Goal: Task Accomplishment & Management: Use online tool/utility

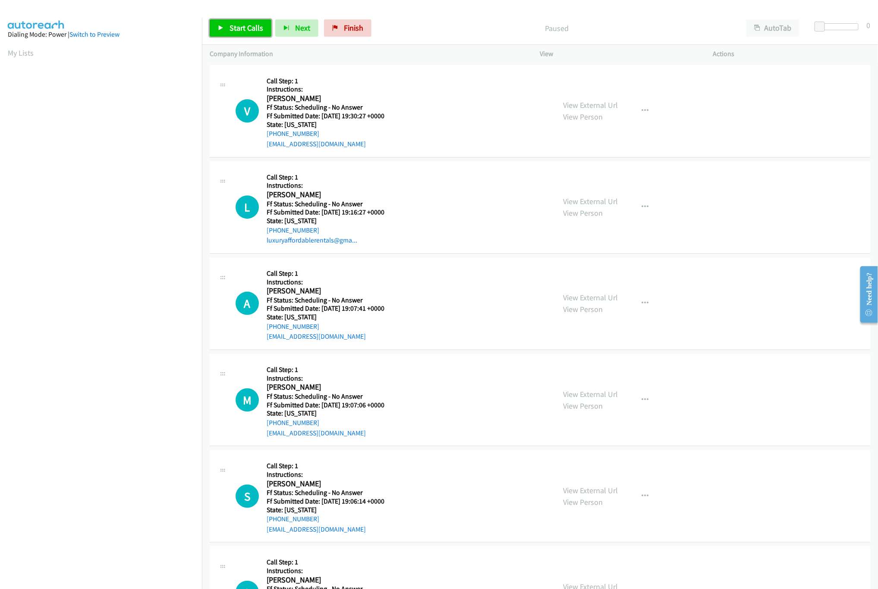
click at [232, 27] on span "Start Calls" at bounding box center [247, 28] width 34 height 10
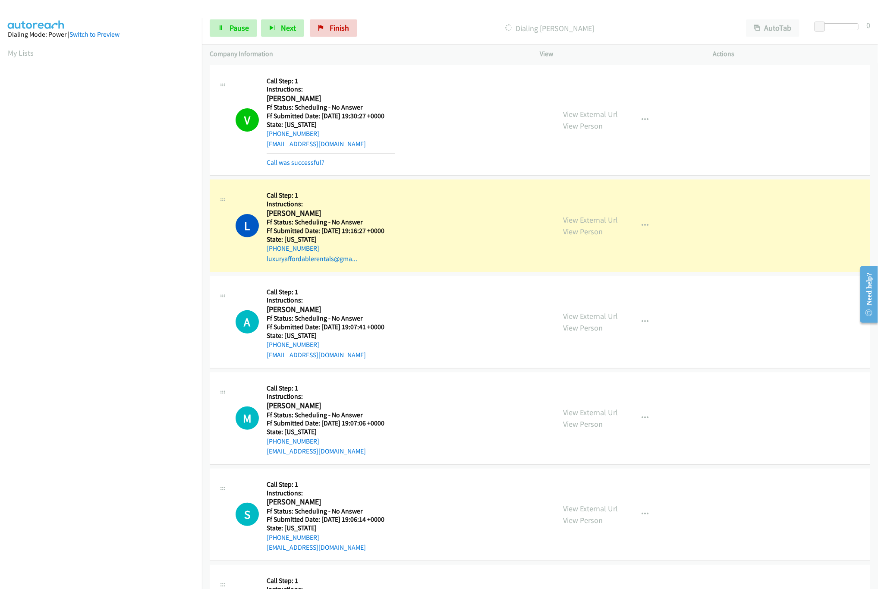
click at [239, 38] on div "Start Calls Pause Next Finish Dialing Liz Latortue AutoTab AutoTab 0" at bounding box center [540, 28] width 676 height 33
click at [241, 26] on span "Pause" at bounding box center [239, 28] width 19 height 10
click at [588, 219] on link "View External Url" at bounding box center [591, 220] width 55 height 10
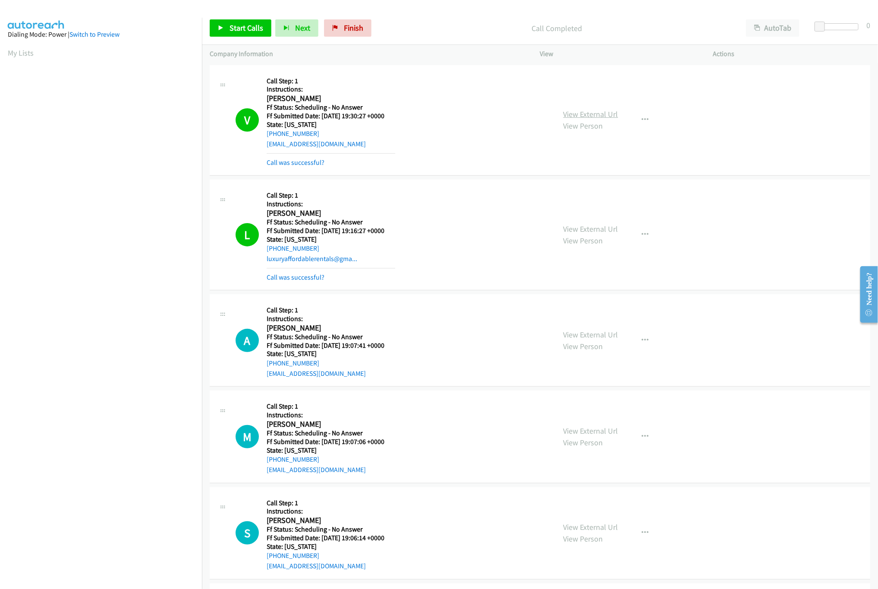
click at [579, 110] on link "View External Url" at bounding box center [591, 114] width 55 height 10
click at [461, 39] on div "Start Calls Pause Next Finish Call Completed AutoTab AutoTab 0" at bounding box center [540, 28] width 676 height 33
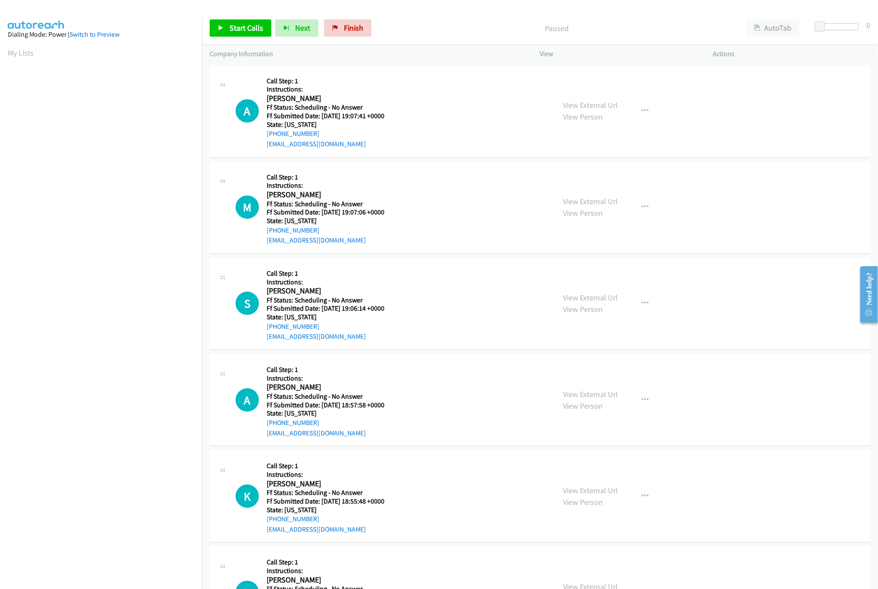
drag, startPoint x: 139, startPoint y: 549, endPoint x: 239, endPoint y: 378, distance: 198.3
click at [139, 549] on nav "Dialing Mode: Power | Switch to Preview My Lists" at bounding box center [101, 312] width 202 height 589
click at [342, 22] on link "Finish" at bounding box center [347, 27] width 47 height 17
click at [219, 29] on icon at bounding box center [221, 28] width 6 height 6
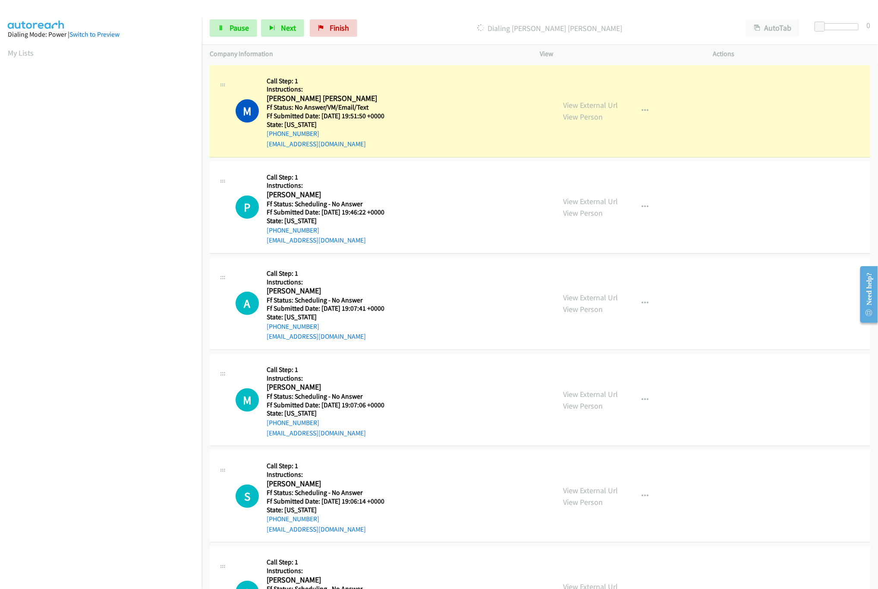
click at [160, 544] on nav "Dialing Mode: Power | Switch to Preview My Lists" at bounding box center [101, 312] width 202 height 589
click at [572, 100] on link "View External Url" at bounding box center [591, 105] width 55 height 10
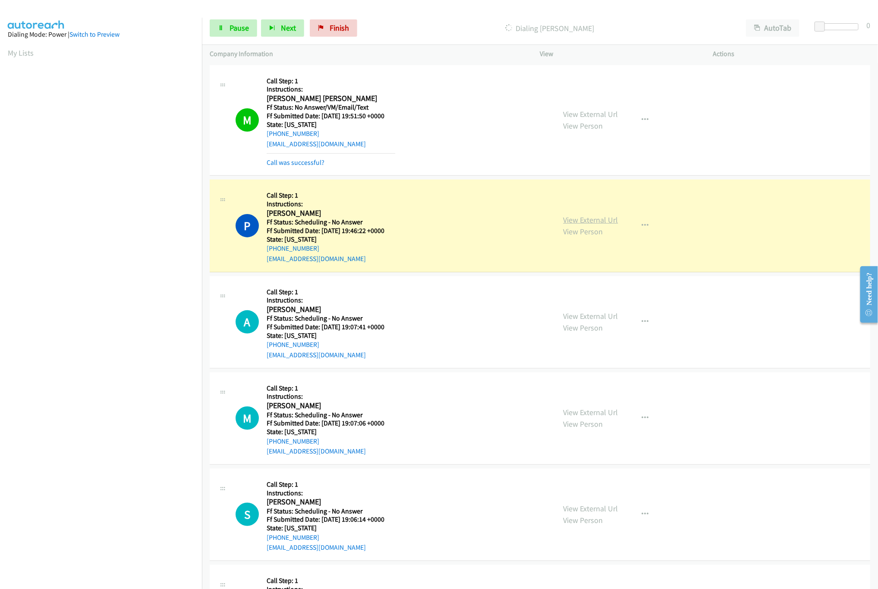
click at [599, 221] on link "View External Url" at bounding box center [591, 220] width 55 height 10
click at [584, 318] on link "View External Url" at bounding box center [591, 316] width 55 height 10
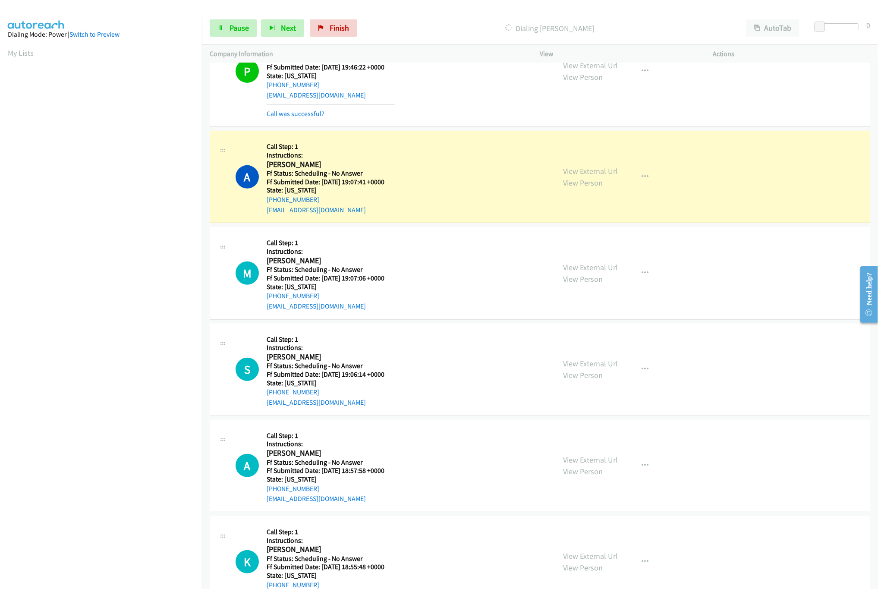
scroll to position [173, 0]
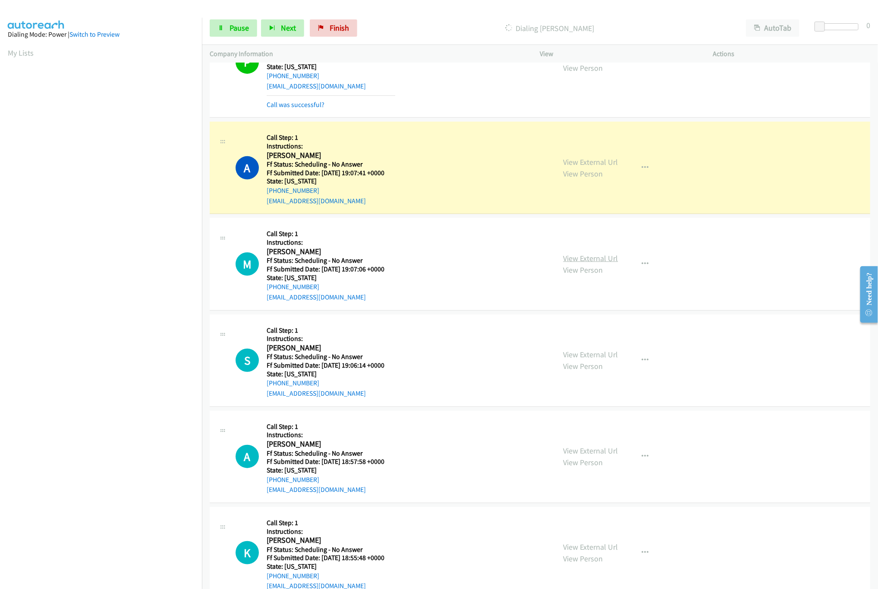
click at [598, 261] on link "View External Url" at bounding box center [591, 258] width 55 height 10
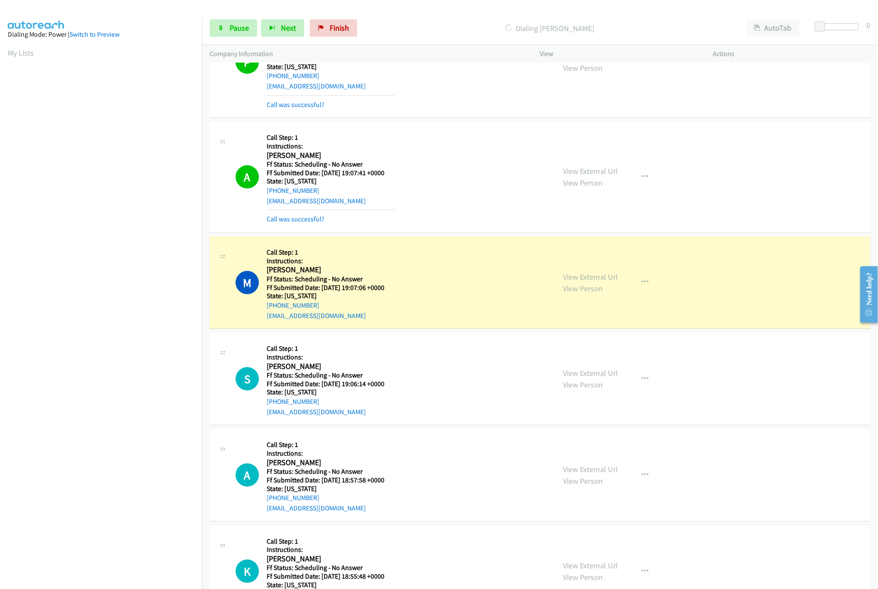
scroll to position [259, 0]
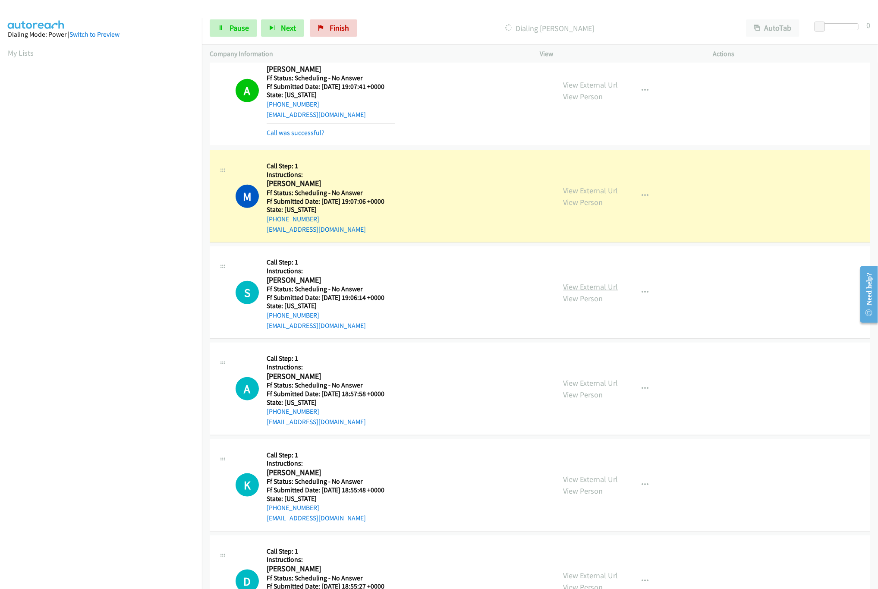
click at [581, 285] on link "View External Url" at bounding box center [591, 287] width 55 height 10
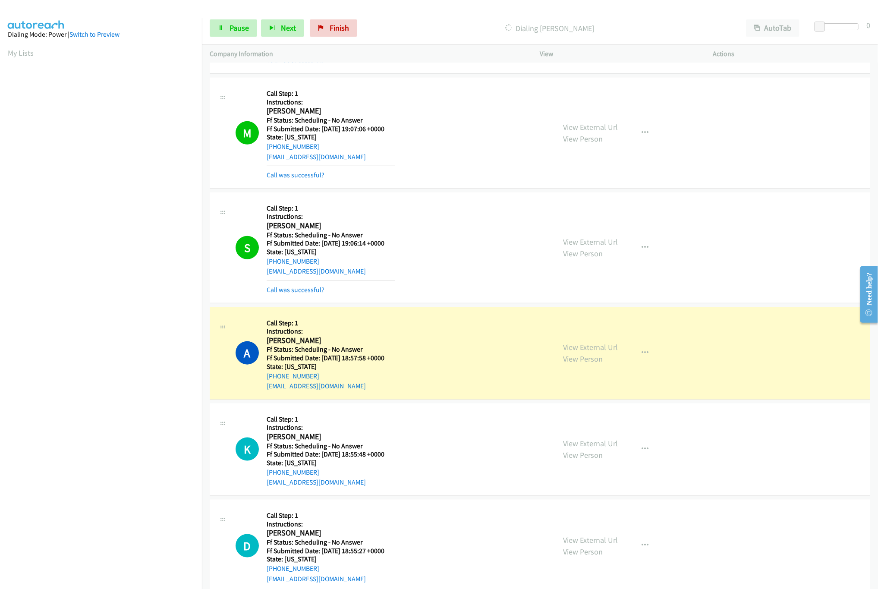
scroll to position [432, 0]
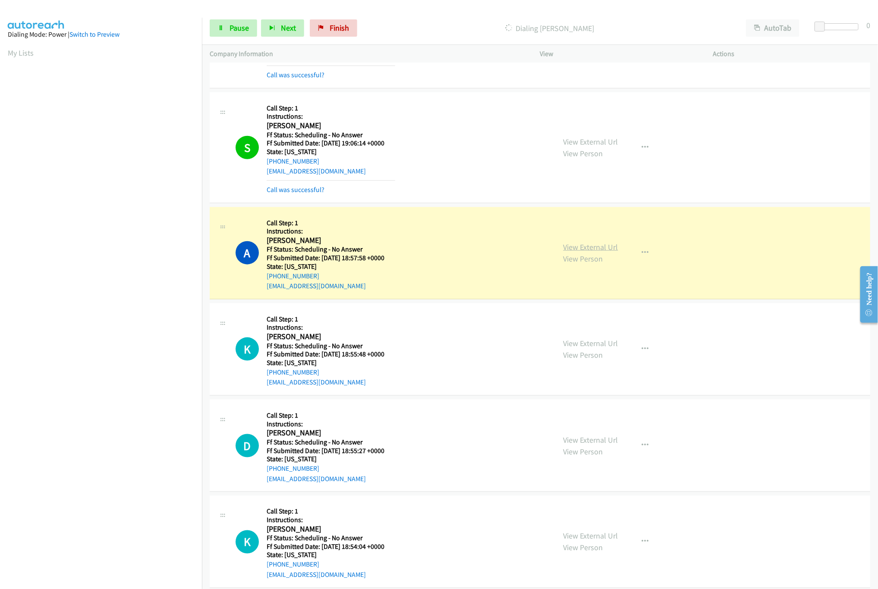
click at [589, 250] on link "View External Url" at bounding box center [591, 247] width 55 height 10
click at [578, 348] on link "View External Url" at bounding box center [591, 343] width 55 height 10
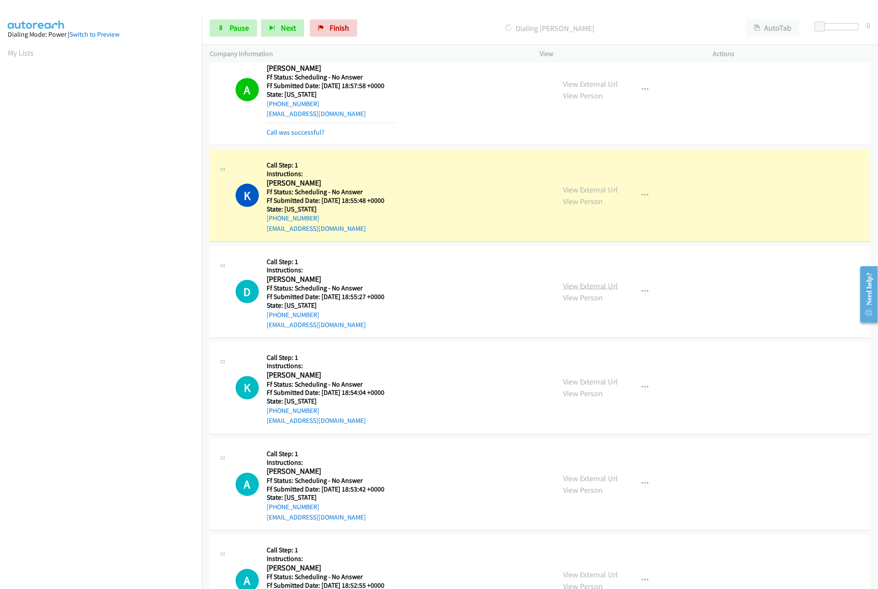
click at [606, 286] on link "View External Url" at bounding box center [591, 286] width 55 height 10
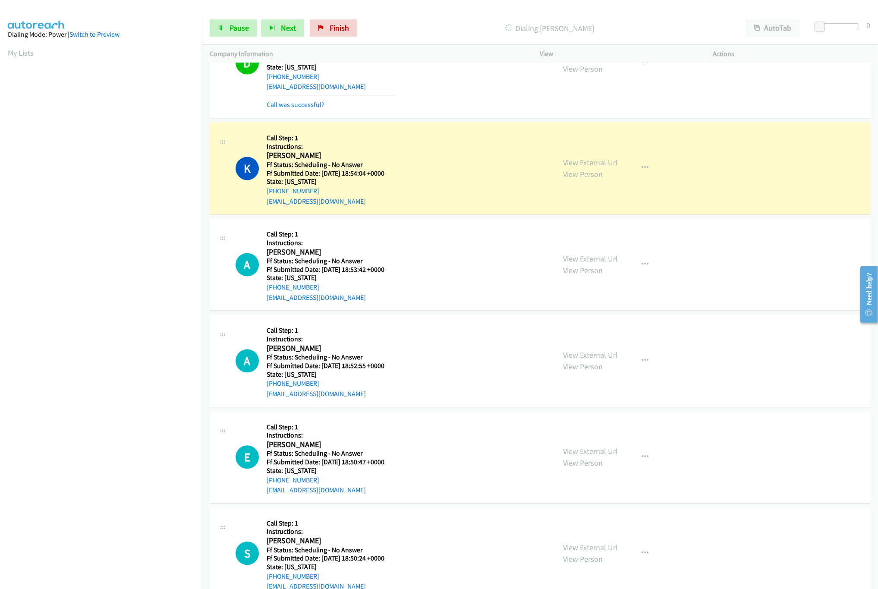
scroll to position [863, 0]
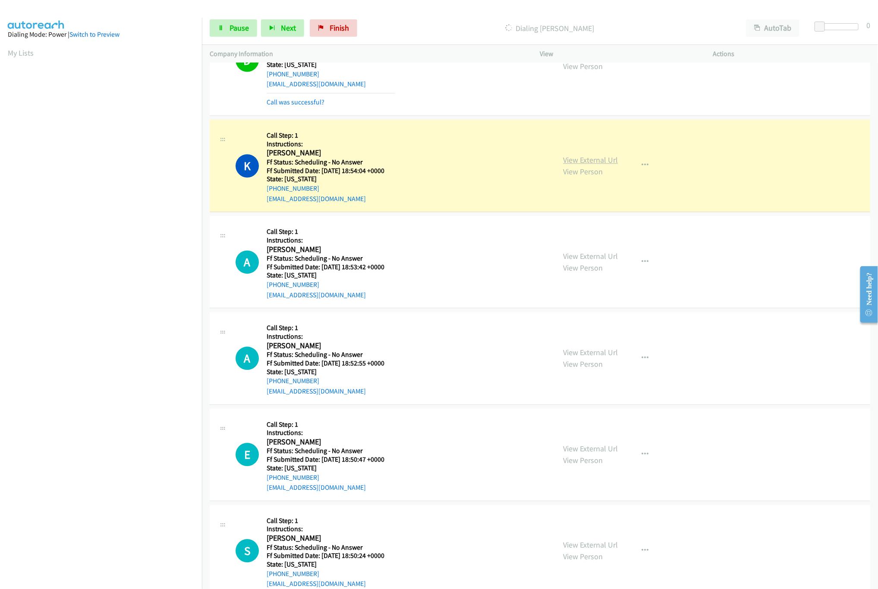
click at [593, 162] on link "View External Url" at bounding box center [591, 160] width 55 height 10
click at [245, 24] on span "Pause" at bounding box center [239, 28] width 19 height 10
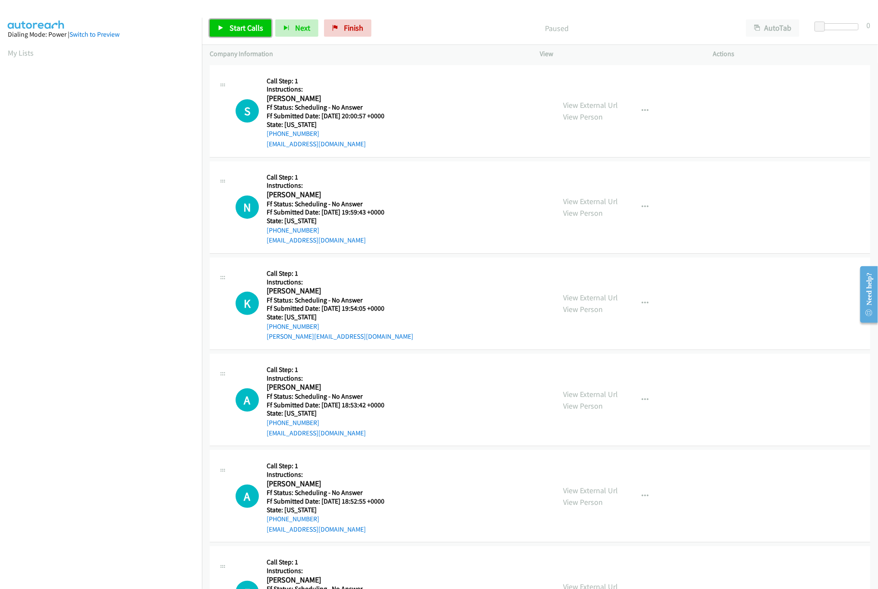
click at [240, 29] on span "Start Calls" at bounding box center [247, 28] width 34 height 10
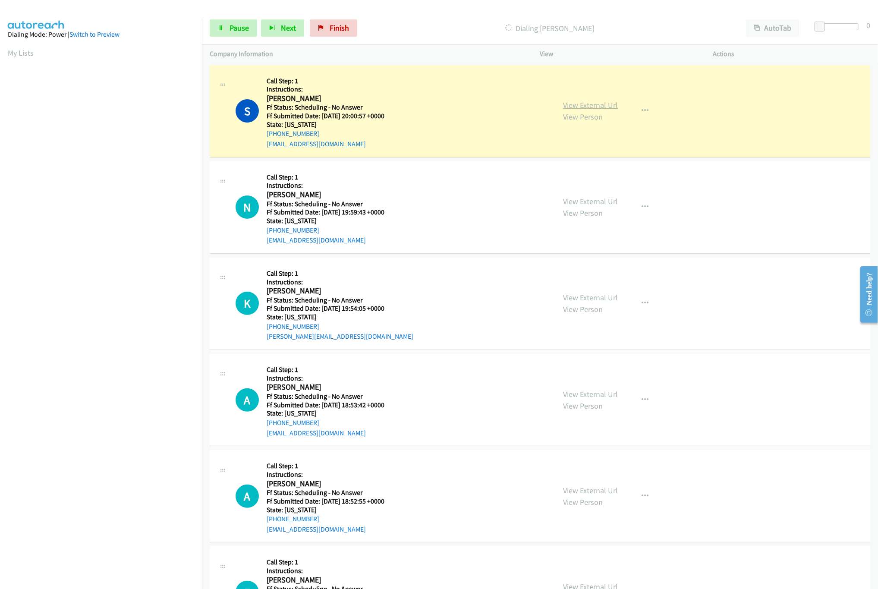
click at [598, 101] on link "View External Url" at bounding box center [591, 105] width 55 height 10
click at [585, 201] on link "View External Url" at bounding box center [591, 201] width 55 height 10
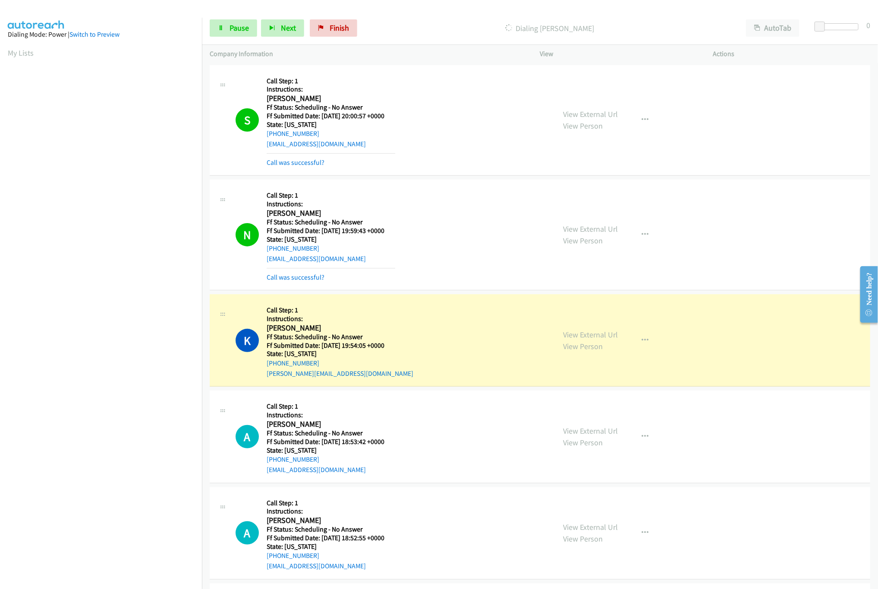
click at [417, 331] on div "K Callback Scheduled Call Step: 1 Instructions: Kathryn Wakefield America/New_Y…" at bounding box center [392, 340] width 312 height 76
click at [574, 334] on link "View External Url" at bounding box center [591, 335] width 55 height 10
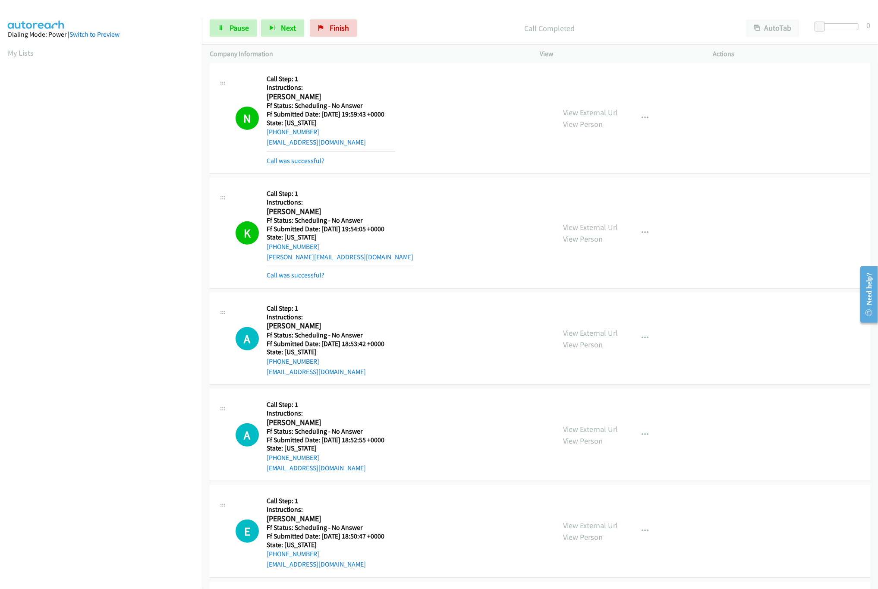
scroll to position [173, 0]
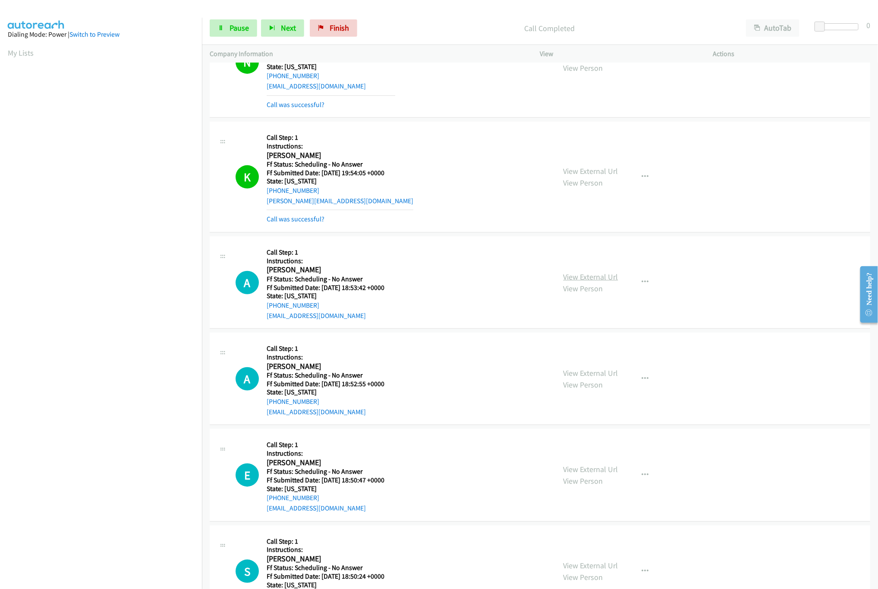
click at [594, 281] on link "View External Url" at bounding box center [591, 277] width 55 height 10
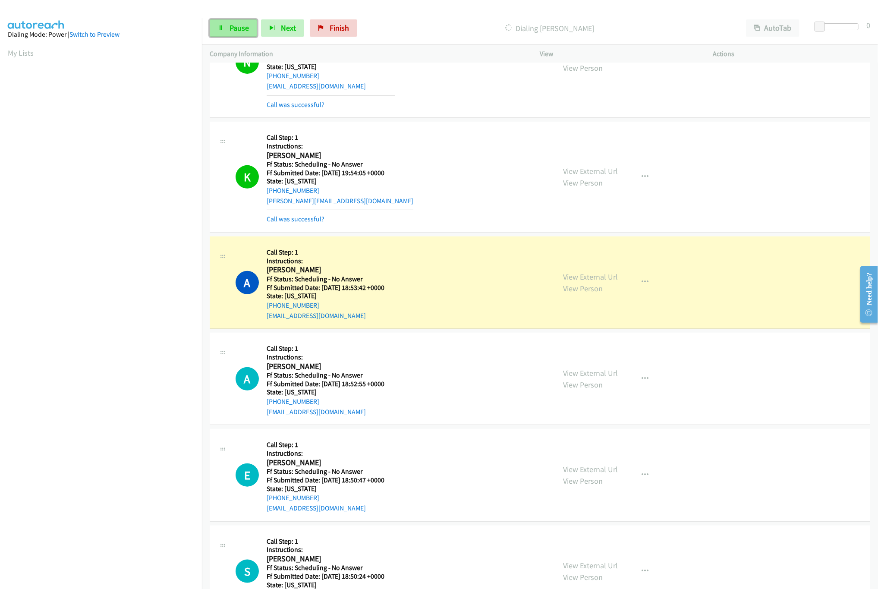
click at [230, 28] on span "Pause" at bounding box center [239, 28] width 19 height 10
click at [149, 528] on nav "Dialing Mode: Power | Switch to Preview My Lists" at bounding box center [101, 312] width 202 height 589
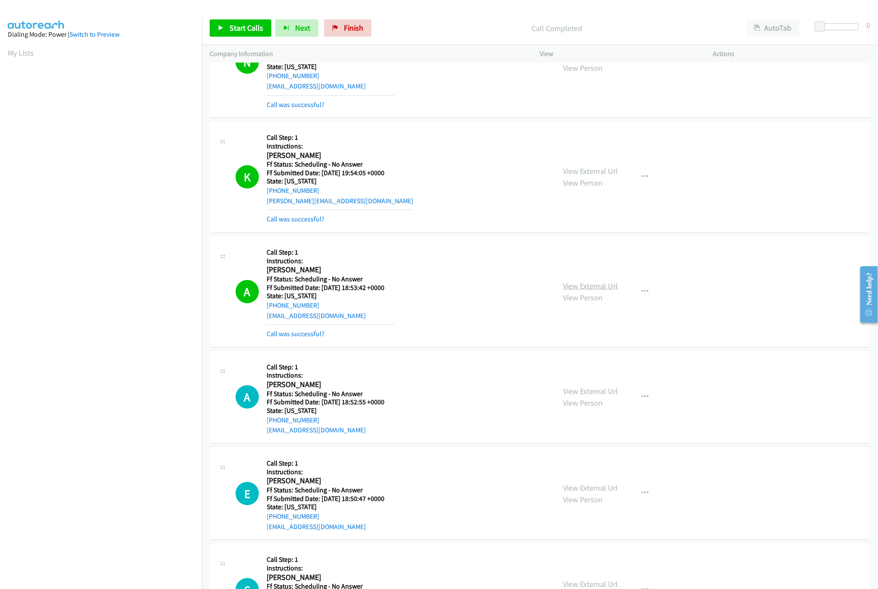
click at [579, 285] on link "View External Url" at bounding box center [591, 286] width 55 height 10
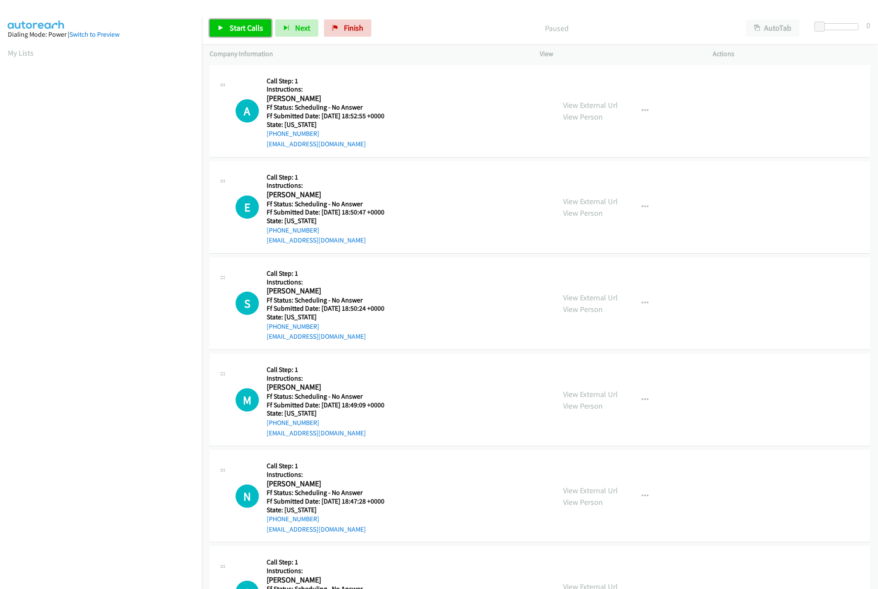
click at [228, 28] on link "Start Calls" at bounding box center [241, 27] width 62 height 17
click at [233, 29] on span "Start Calls" at bounding box center [247, 28] width 34 height 10
click at [233, 29] on span "Pause" at bounding box center [239, 28] width 19 height 10
click at [236, 33] on link "Start Calls" at bounding box center [241, 27] width 62 height 17
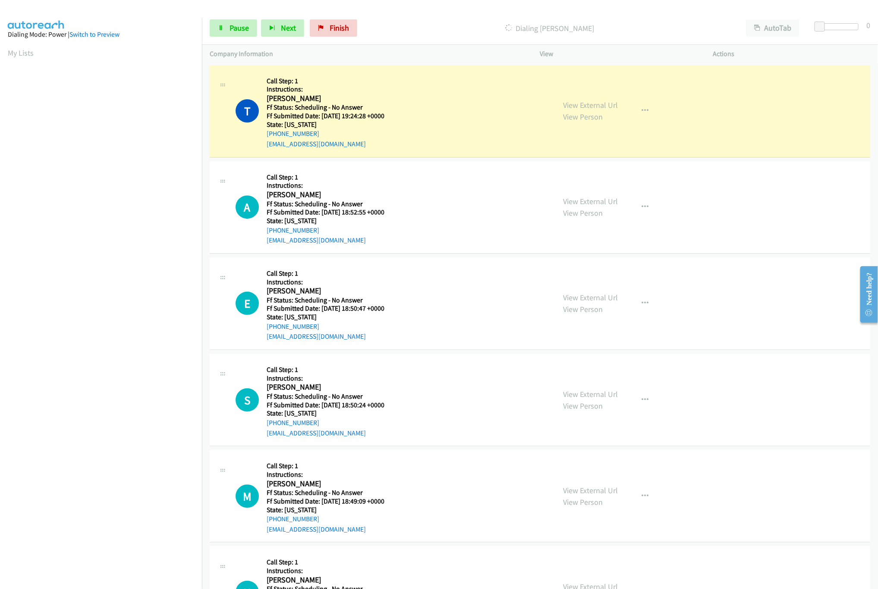
click at [433, 117] on div "T Callback Scheduled Call Step: 1 Instructions: Tabitha Teel America/Denver Ff …" at bounding box center [392, 111] width 312 height 76
click at [564, 105] on link "View External Url" at bounding box center [591, 105] width 55 height 10
click at [575, 200] on link "View External Url" at bounding box center [591, 201] width 55 height 10
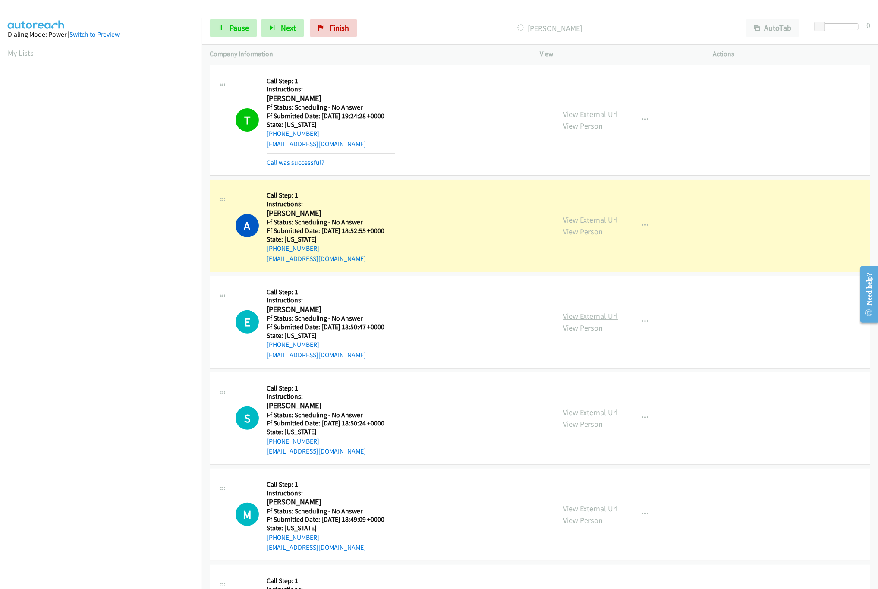
click at [589, 312] on link "View External Url" at bounding box center [591, 316] width 55 height 10
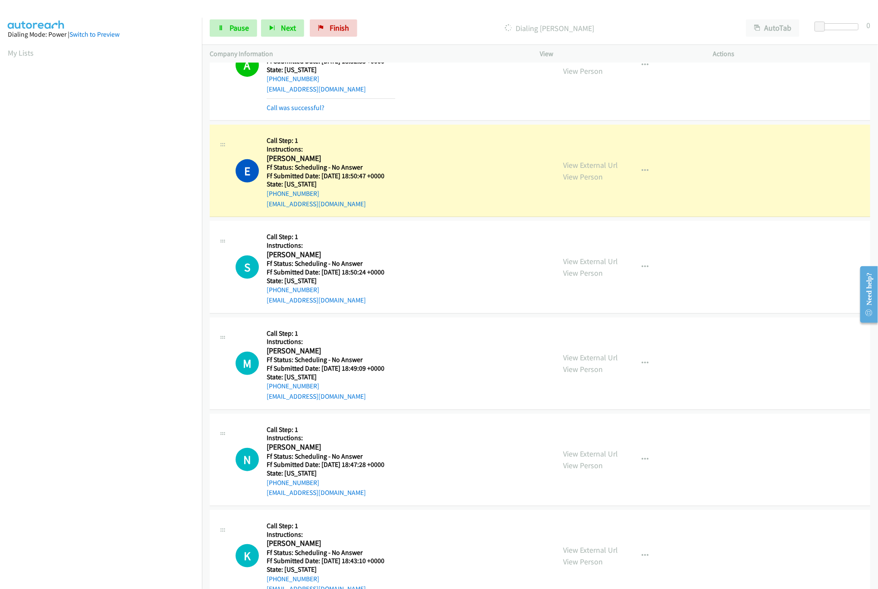
scroll to position [173, 0]
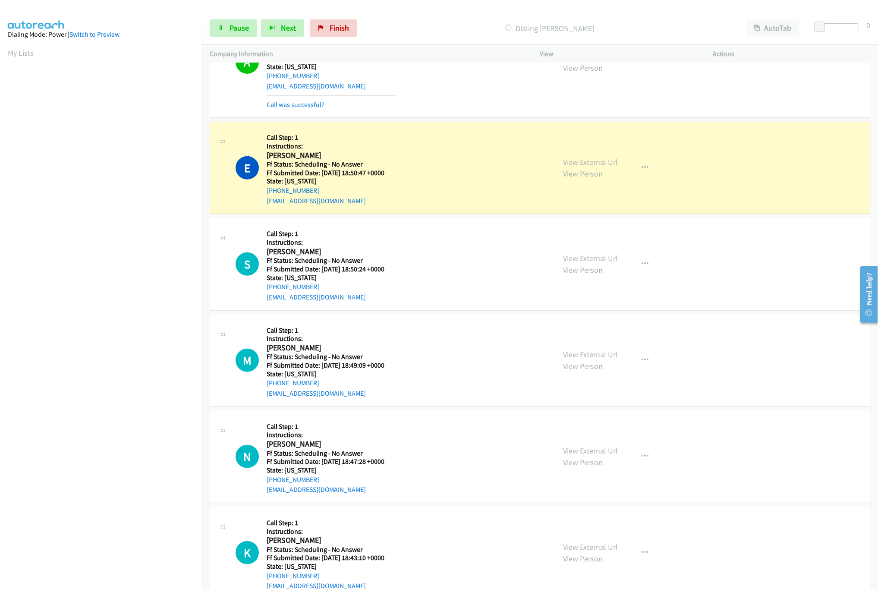
drag, startPoint x: 466, startPoint y: 52, endPoint x: 499, endPoint y: 78, distance: 41.8
click at [469, 52] on p "Company Information" at bounding box center [367, 54] width 315 height 10
click at [835, 24] on div at bounding box center [839, 26] width 40 height 7
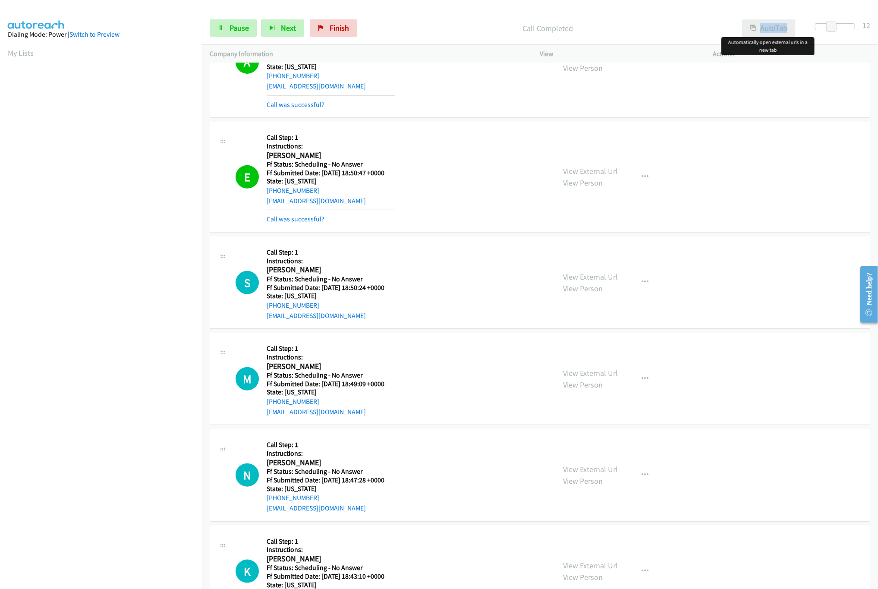
drag, startPoint x: 832, startPoint y: 20, endPoint x: 756, endPoint y: 22, distance: 76.4
click at [756, 22] on div "Start Calls Pause Next Finish Call Completed AutoTab AutoTab 12" at bounding box center [540, 28] width 676 height 33
drag, startPoint x: 834, startPoint y: 29, endPoint x: 799, endPoint y: 25, distance: 35.6
click at [799, 25] on div "Start Calls Pause Next Finish Call Completed AutoTab AutoTab 9" at bounding box center [540, 28] width 676 height 33
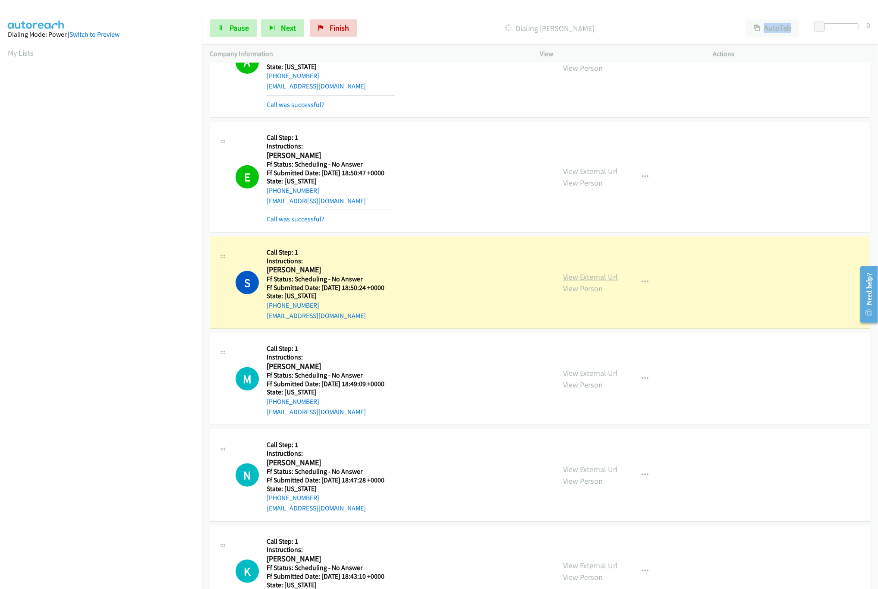
click at [575, 276] on link "View External Url" at bounding box center [591, 277] width 55 height 10
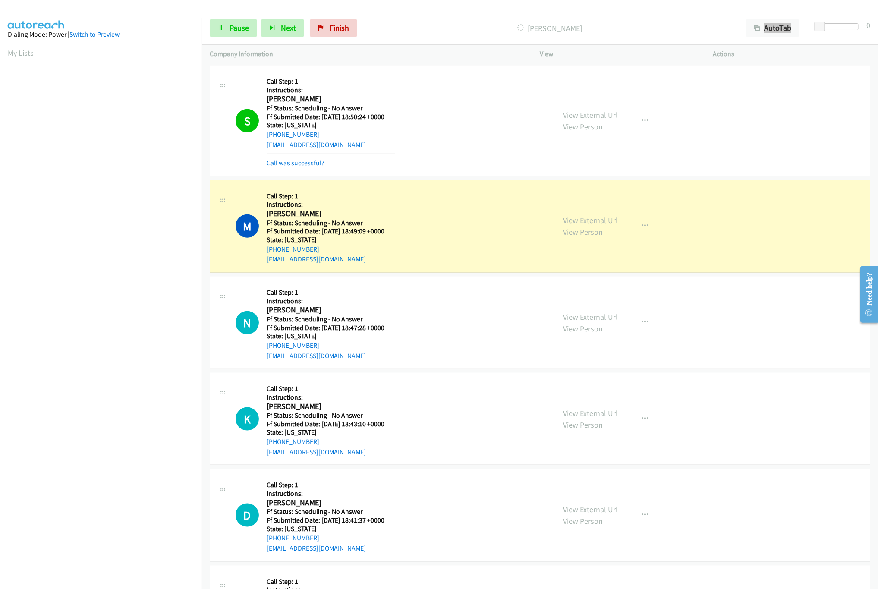
scroll to position [345, 0]
click at [570, 218] on link "View External Url" at bounding box center [591, 219] width 55 height 10
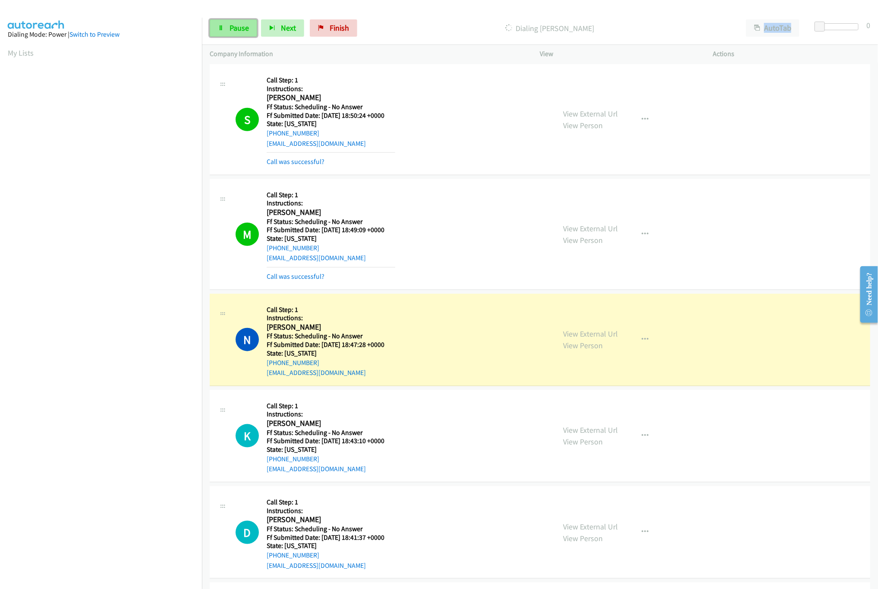
click at [249, 34] on link "Pause" at bounding box center [233, 27] width 47 height 17
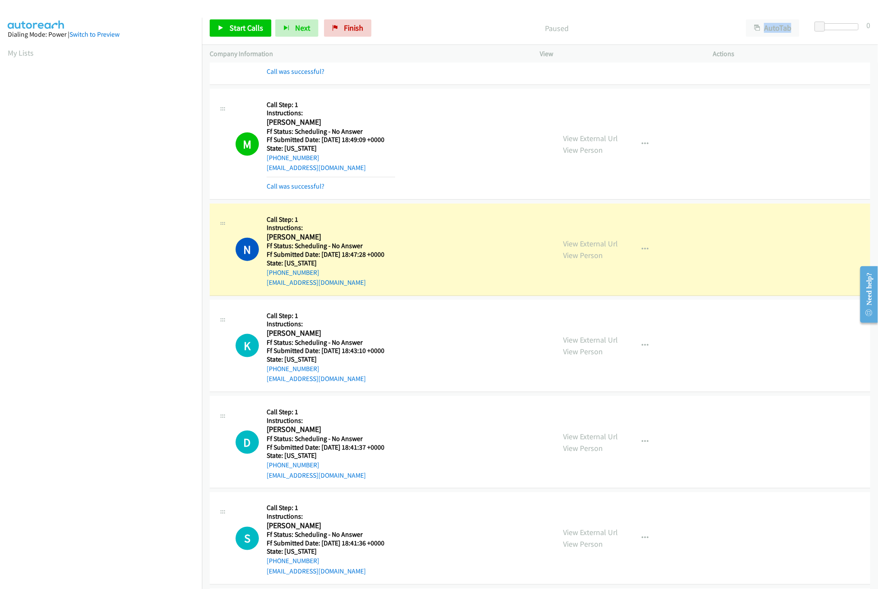
scroll to position [518, 0]
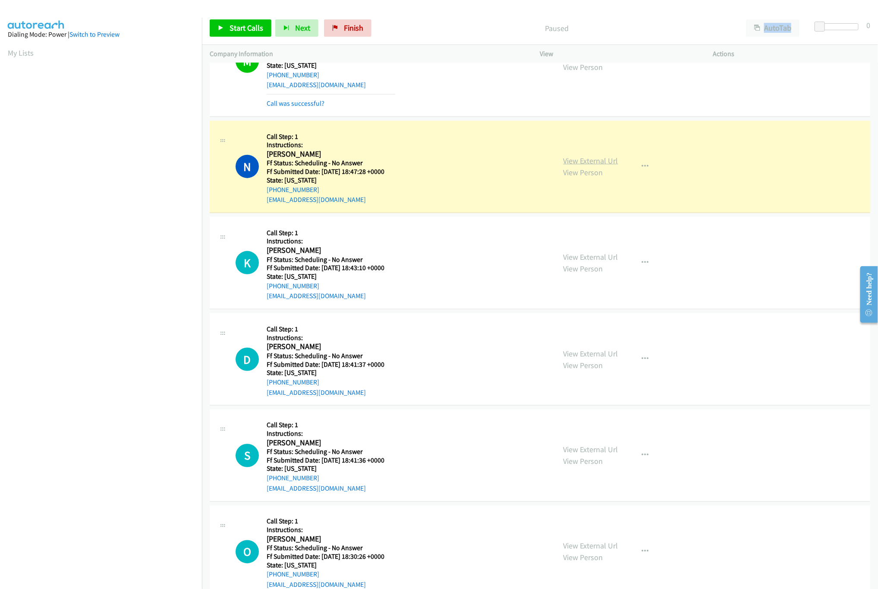
click at [584, 161] on link "View External Url" at bounding box center [591, 161] width 55 height 10
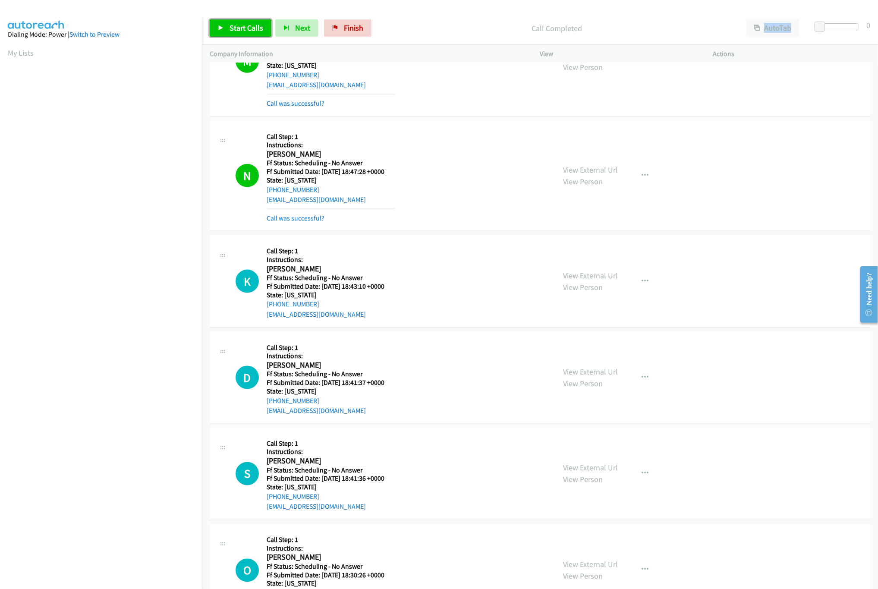
click at [248, 33] on link "Start Calls" at bounding box center [241, 27] width 62 height 17
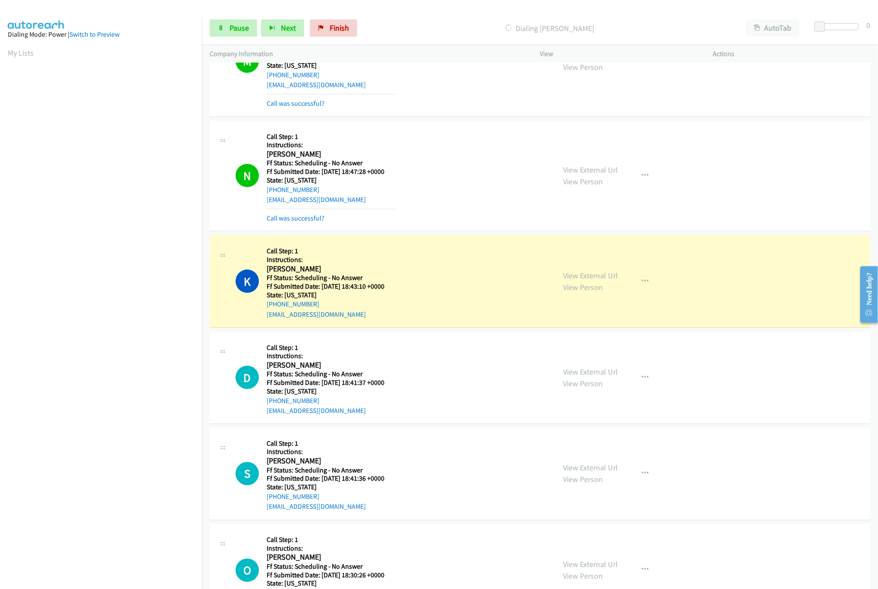
click at [496, 267] on div "K Callback Scheduled Call Step: 1 Instructions: Karen Youngblood America/Phoeni…" at bounding box center [392, 281] width 312 height 76
click at [583, 279] on link "View External Url" at bounding box center [591, 276] width 55 height 10
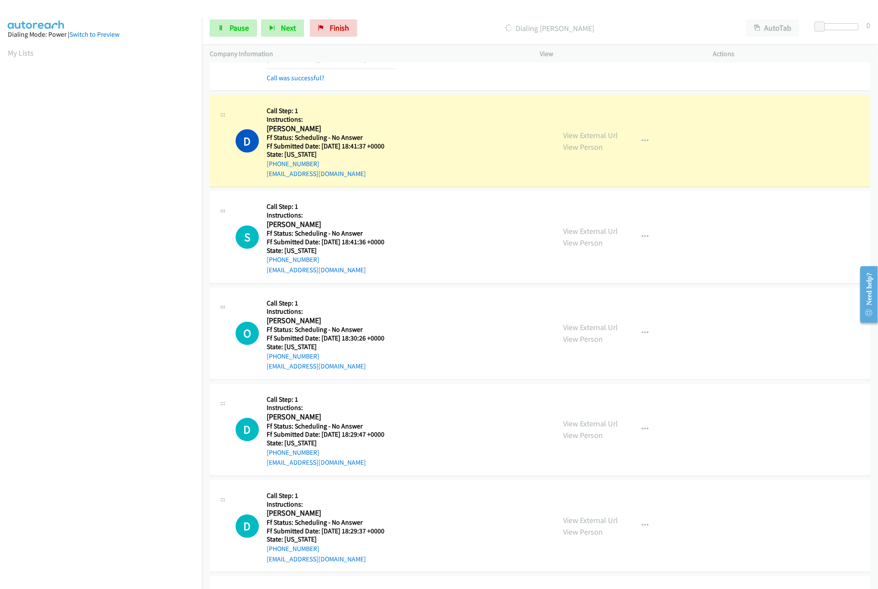
scroll to position [777, 0]
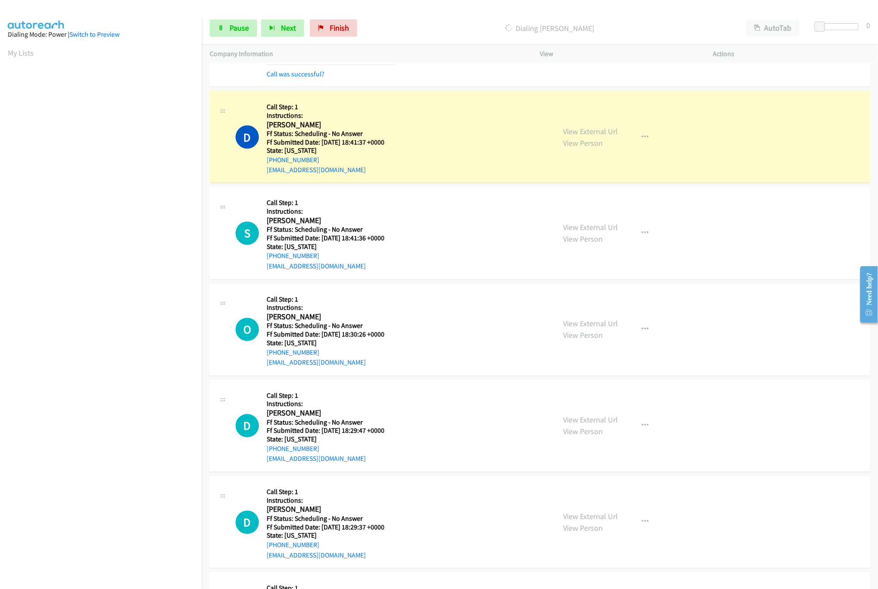
click at [575, 127] on div "View External Url View Person View External Url Email Schedule/Manage Callback …" at bounding box center [646, 137] width 181 height 76
click at [583, 136] on link "View External Url" at bounding box center [591, 131] width 55 height 10
click at [38, 555] on nav "Dialing Mode: Power | Switch to Preview My Lists" at bounding box center [101, 312] width 202 height 589
click at [455, 206] on div "S Callback Scheduled Call Step: 1 Instructions: Subhash Kapur America/New_York …" at bounding box center [392, 233] width 312 height 76
click at [597, 233] on link "View External Url" at bounding box center [591, 228] width 55 height 10
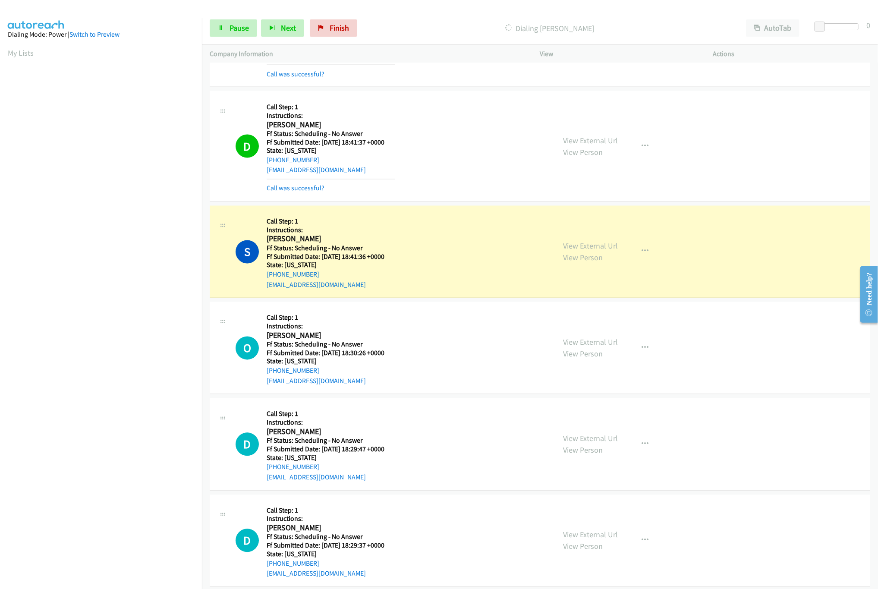
click at [441, 257] on div "S Callback Scheduled Call Step: 1 Instructions: Subhash Kapur America/New_York …" at bounding box center [392, 252] width 312 height 76
click at [610, 341] on link "View External Url" at bounding box center [591, 342] width 55 height 10
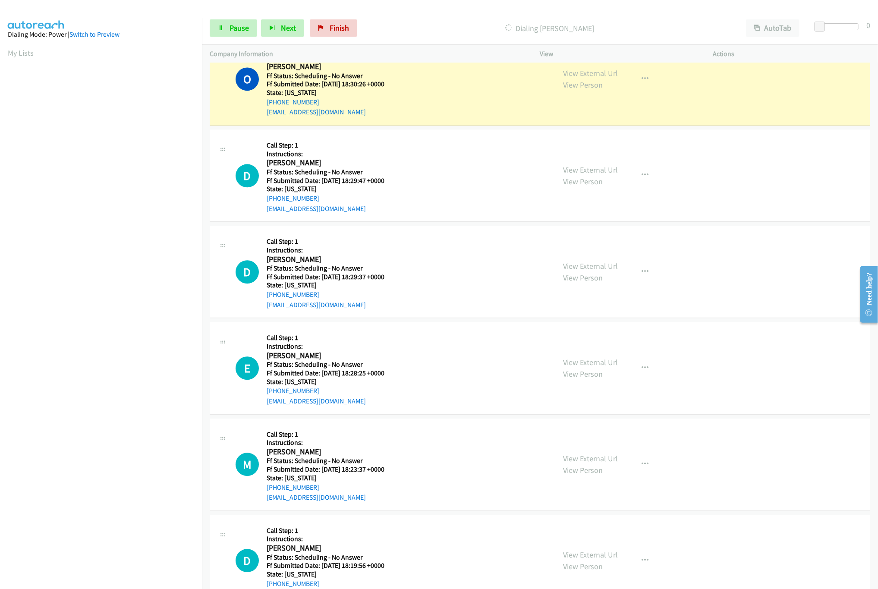
scroll to position [1036, 0]
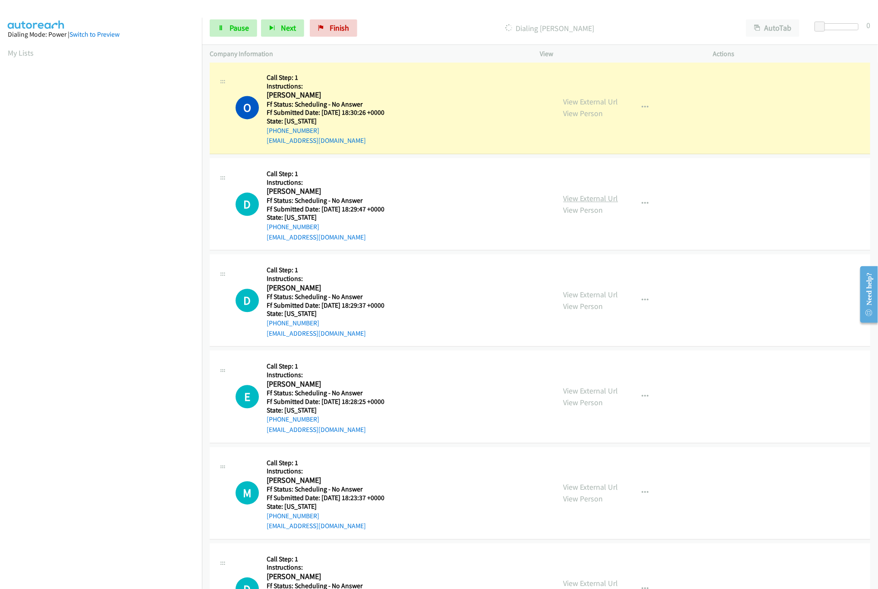
click at [588, 203] on link "View External Url" at bounding box center [591, 198] width 55 height 10
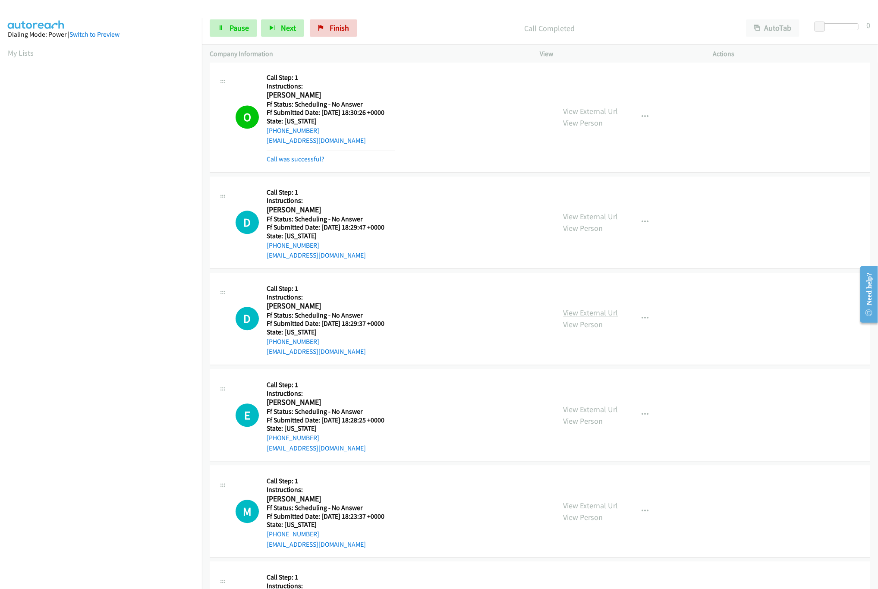
click at [592, 318] on link "View External Url" at bounding box center [591, 313] width 55 height 10
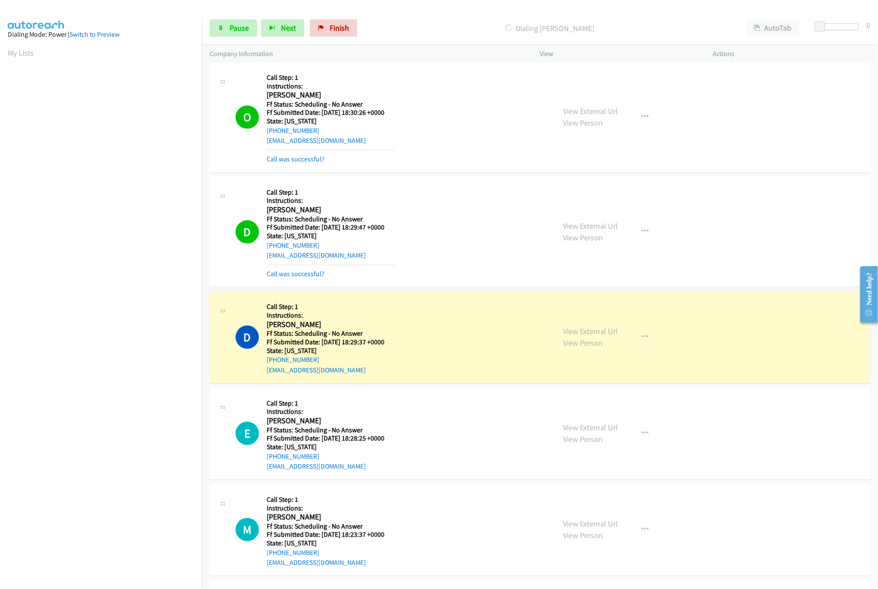
scroll to position [1208, 0]
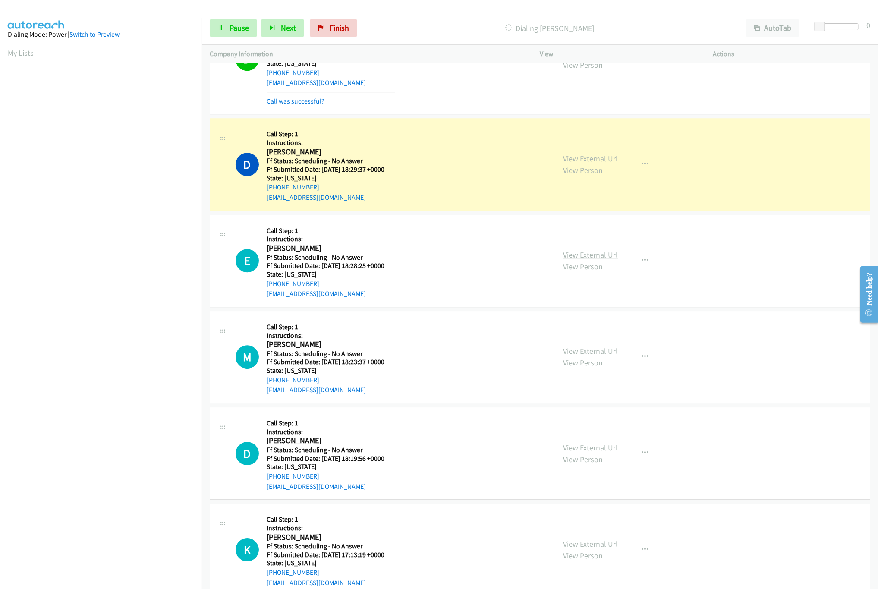
click at [584, 258] on link "View External Url" at bounding box center [591, 255] width 55 height 10
click at [219, 30] on icon at bounding box center [221, 28] width 6 height 6
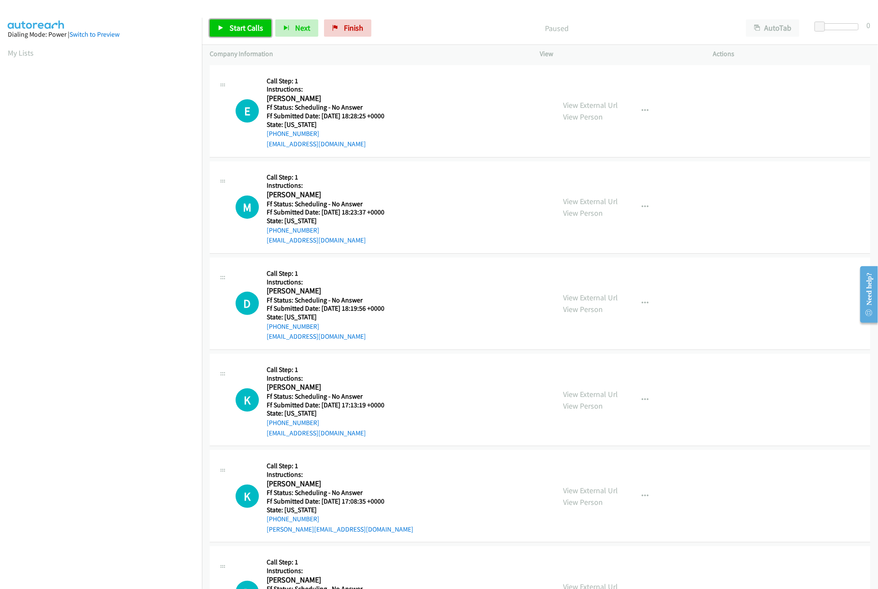
click at [238, 22] on link "Start Calls" at bounding box center [241, 27] width 62 height 17
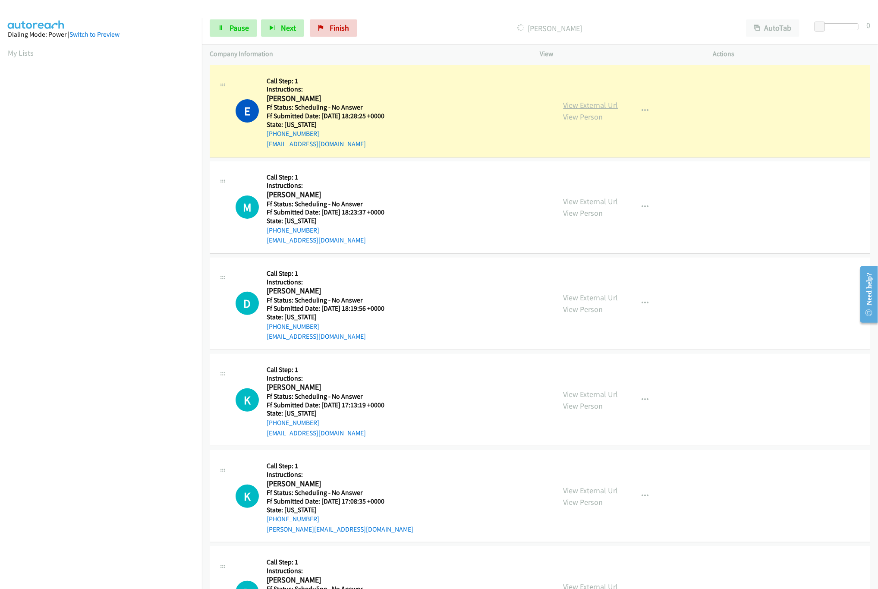
click at [589, 107] on link "View External Url" at bounding box center [591, 105] width 55 height 10
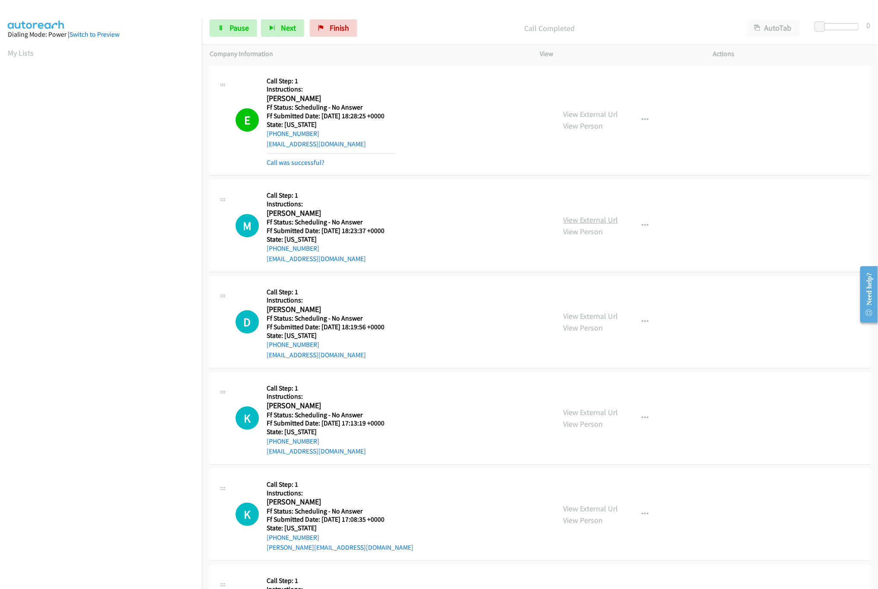
click at [606, 218] on link "View External Url" at bounding box center [591, 220] width 55 height 10
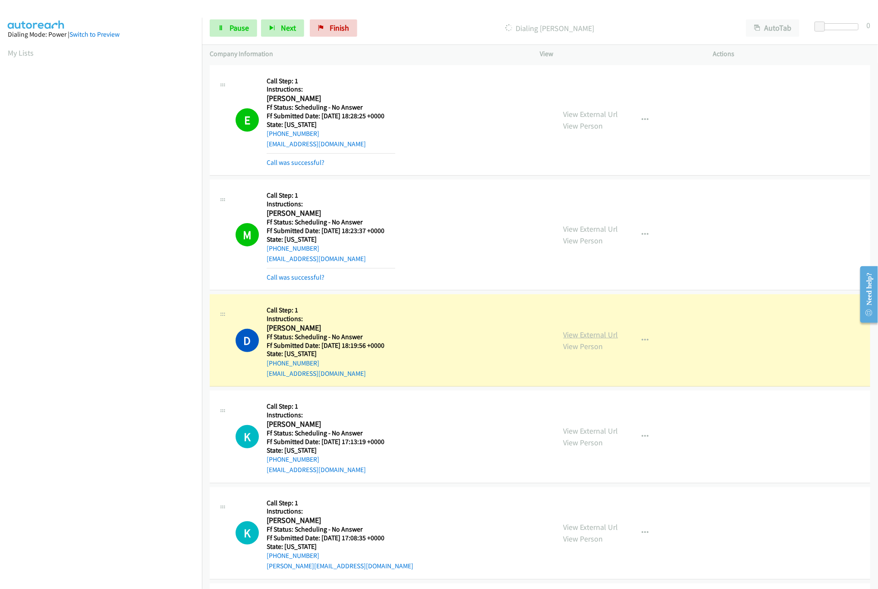
click at [572, 333] on link "View External Url" at bounding box center [591, 335] width 55 height 10
click at [232, 30] on span "Pause" at bounding box center [239, 28] width 19 height 10
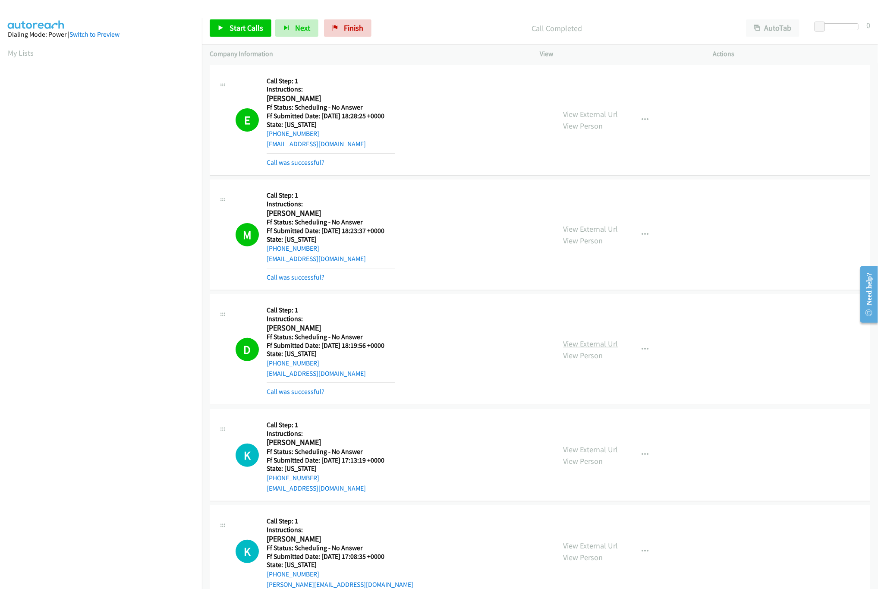
click at [590, 346] on link "View External Url" at bounding box center [591, 344] width 55 height 10
click at [289, 274] on link "Call was successful?" at bounding box center [296, 277] width 58 height 8
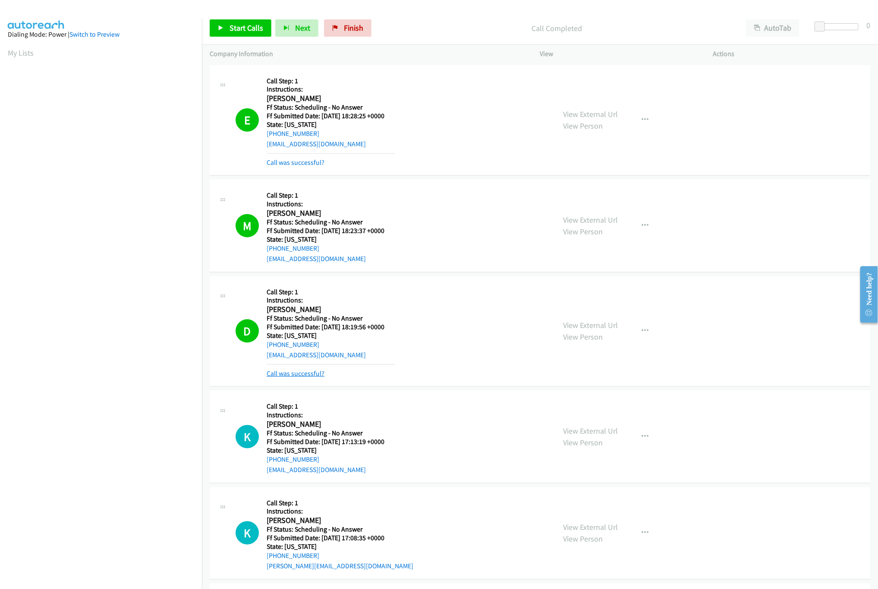
click at [299, 375] on link "Call was successful?" at bounding box center [296, 373] width 58 height 8
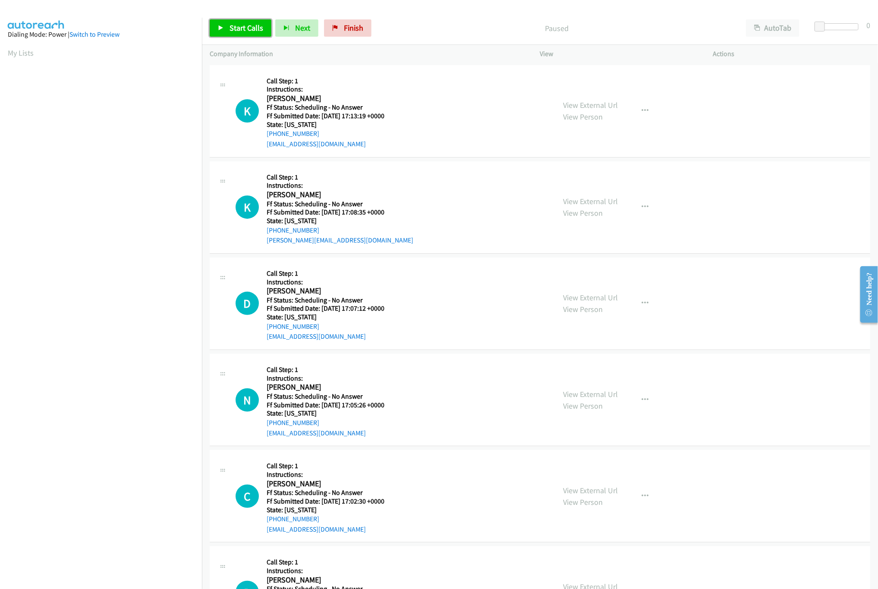
click at [252, 30] on span "Start Calls" at bounding box center [247, 28] width 34 height 10
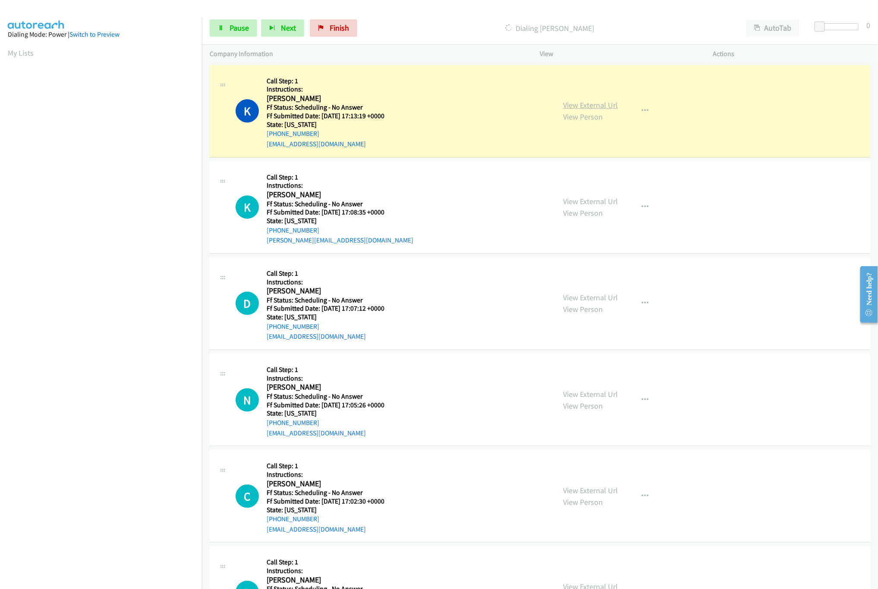
click at [596, 101] on link "View External Url" at bounding box center [591, 105] width 55 height 10
click at [602, 206] on div "View External Url View Person" at bounding box center [591, 206] width 55 height 23
click at [603, 205] on link "View External Url" at bounding box center [591, 201] width 55 height 10
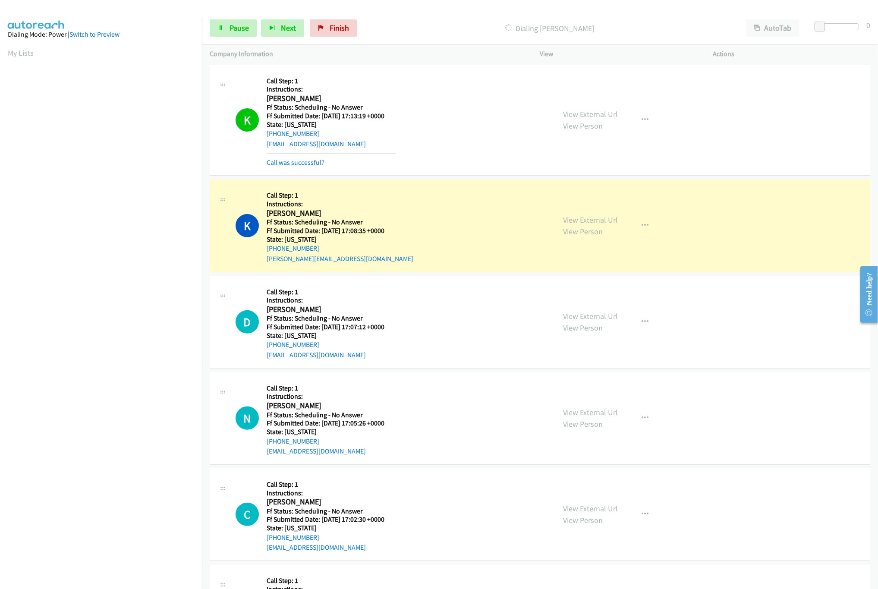
click at [422, 222] on div "K Callback Scheduled Call Step: 1 Instructions: Keara Mooney America/New_York F…" at bounding box center [392, 225] width 312 height 76
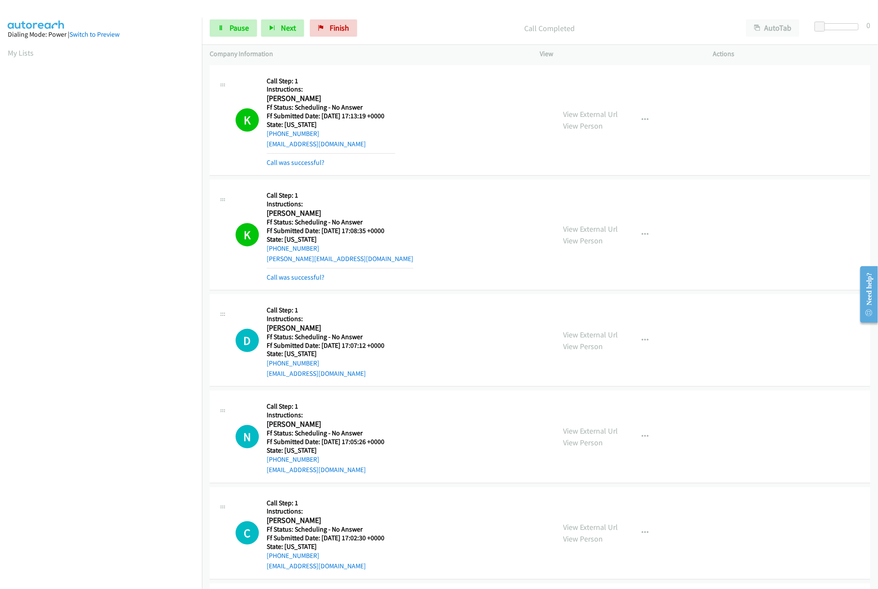
click at [596, 329] on div "View External Url View Person" at bounding box center [591, 340] width 55 height 23
click at [594, 337] on link "View External Url" at bounding box center [591, 335] width 55 height 10
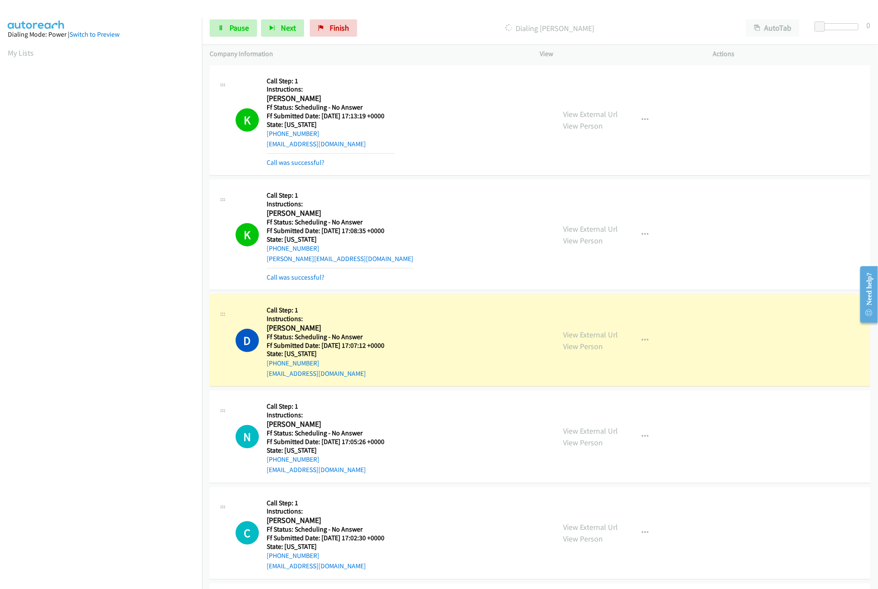
scroll to position [173, 0]
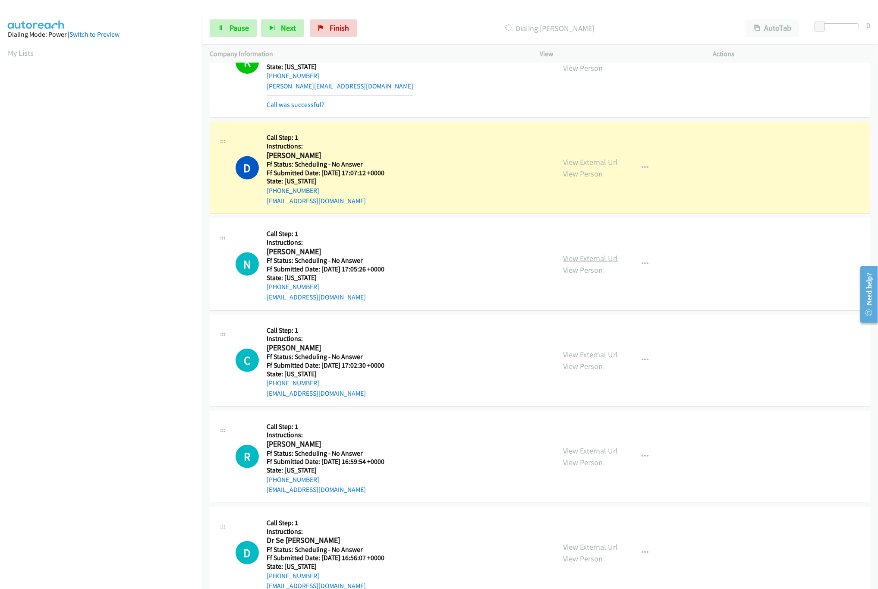
click at [579, 259] on link "View External Url" at bounding box center [591, 258] width 55 height 10
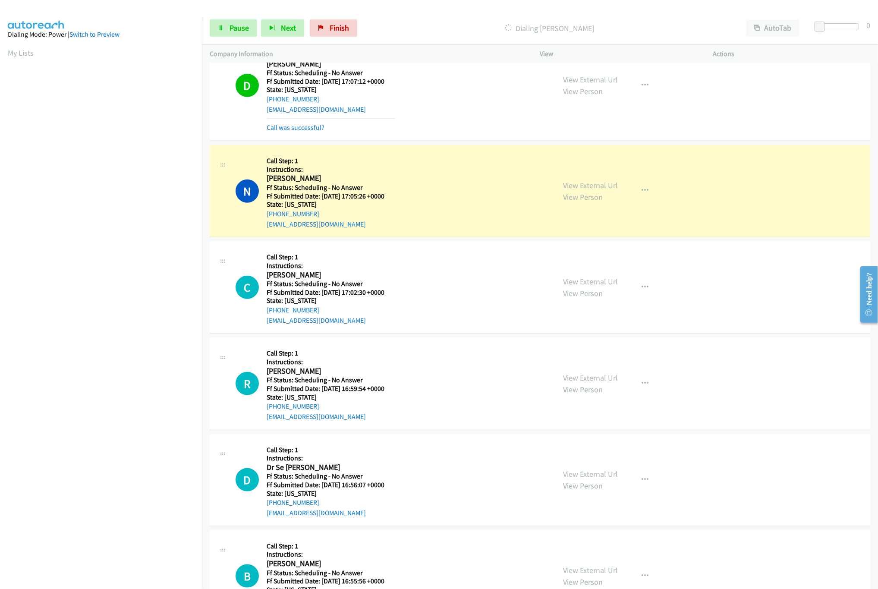
scroll to position [345, 0]
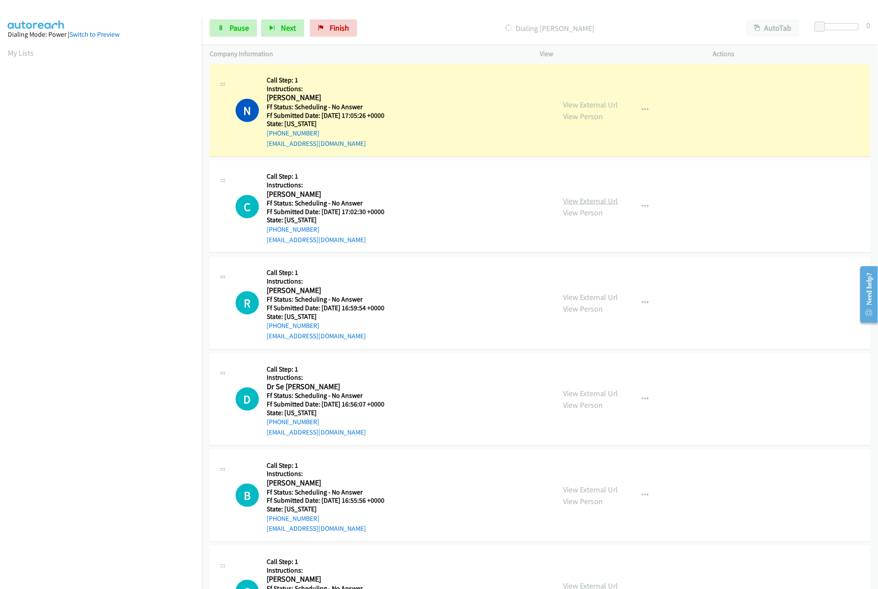
click at [593, 201] on link "View External Url" at bounding box center [591, 201] width 55 height 10
click at [123, 511] on nav "Dialing Mode: Power | Switch to Preview My Lists" at bounding box center [101, 312] width 202 height 589
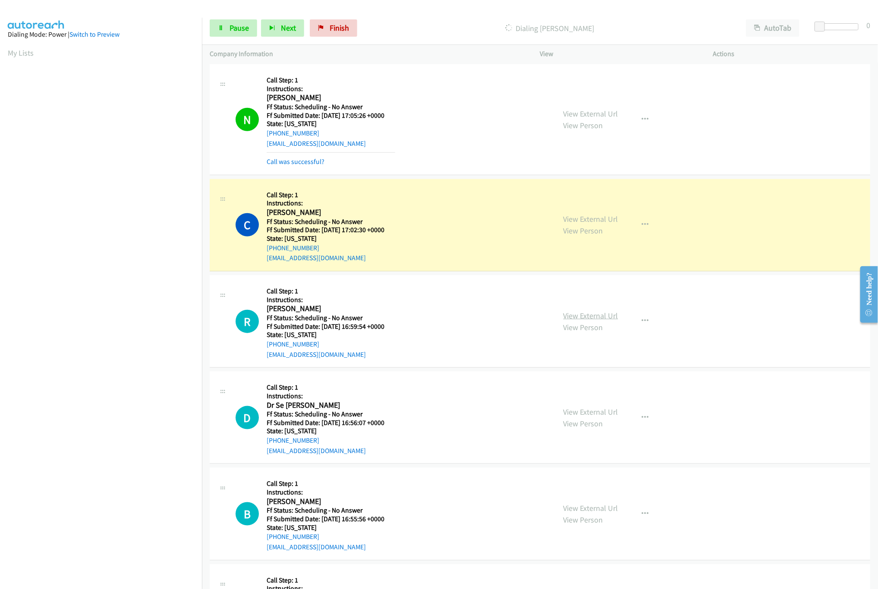
click at [586, 319] on link "View External Url" at bounding box center [591, 316] width 55 height 10
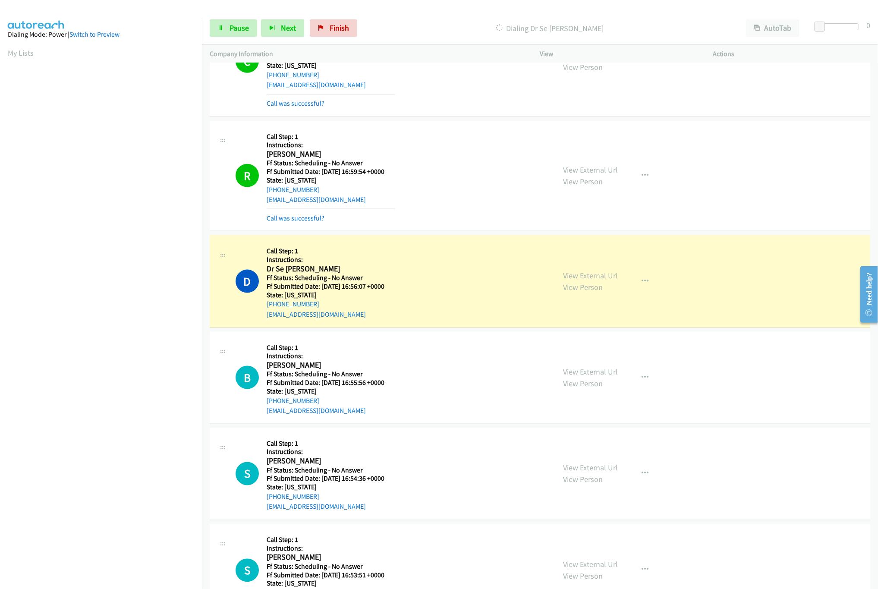
scroll to position [432, 0]
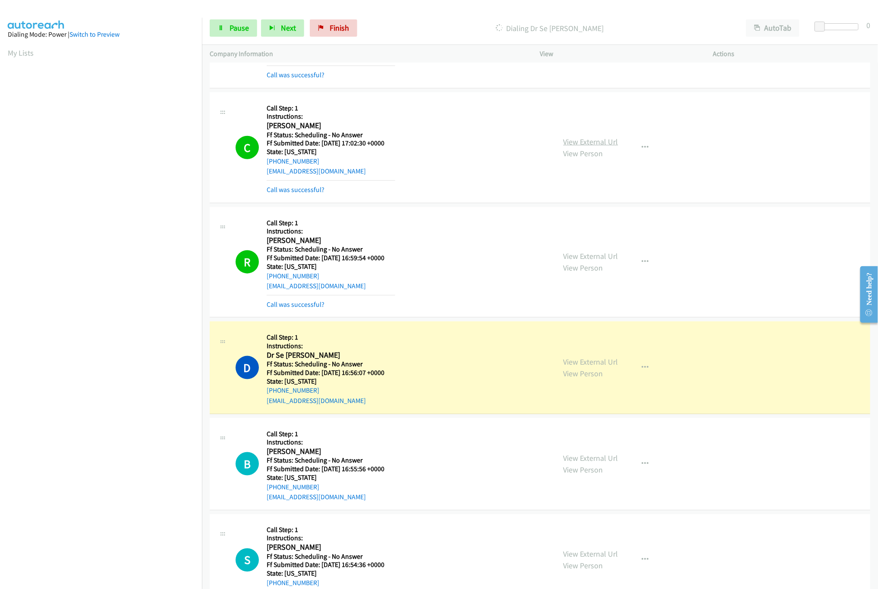
click at [574, 142] on link "View External Url" at bounding box center [591, 142] width 55 height 10
click at [587, 362] on link "View External Url" at bounding box center [591, 362] width 55 height 10
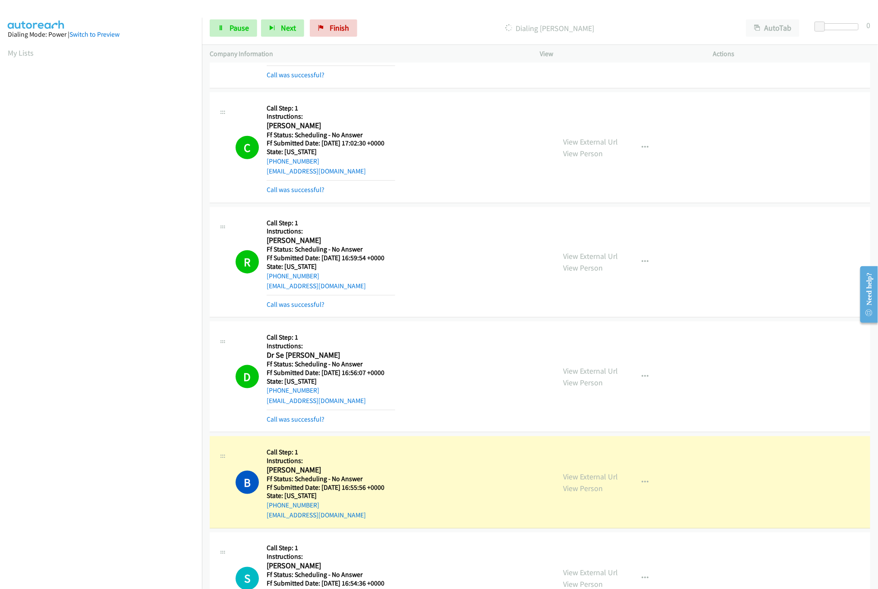
click at [459, 448] on div "B Callback Scheduled Call Step: 1 Instructions: Bhushan Kayastha America/New_Yo…" at bounding box center [392, 482] width 312 height 76
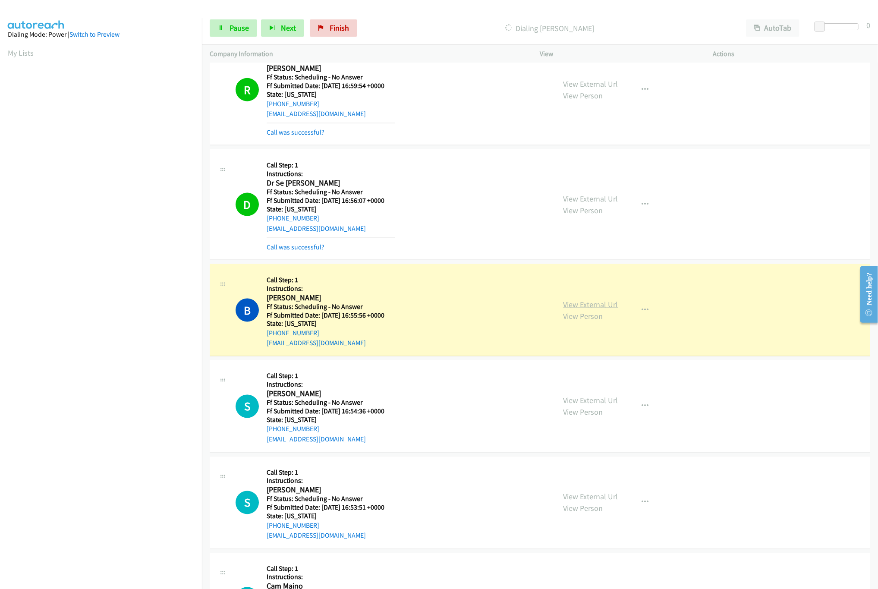
click at [606, 305] on link "View External Url" at bounding box center [591, 304] width 55 height 10
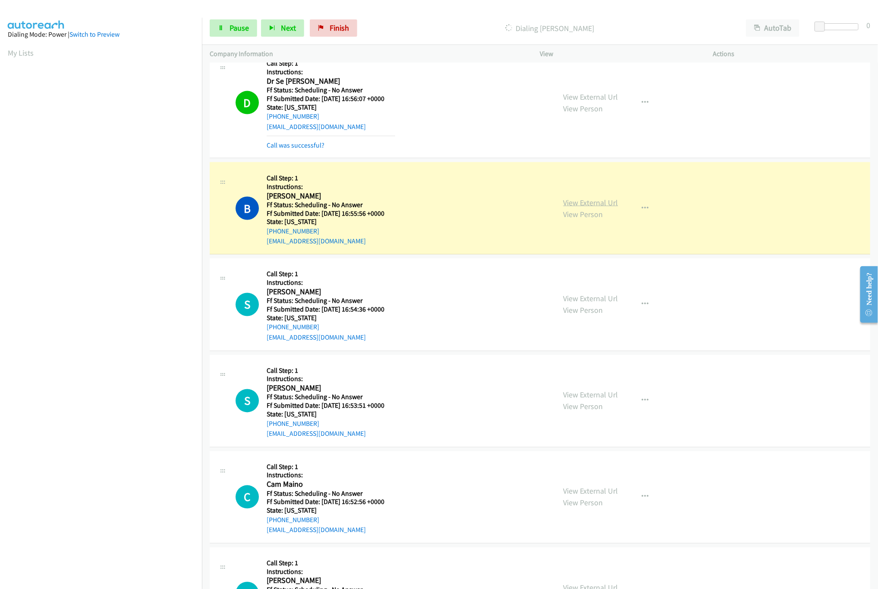
scroll to position [777, 0]
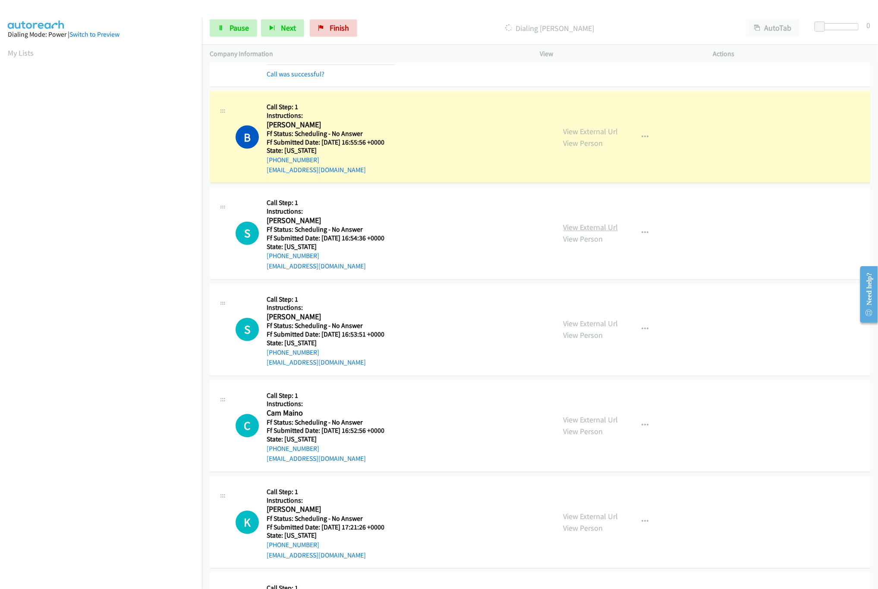
click at [604, 230] on link "View External Url" at bounding box center [591, 228] width 55 height 10
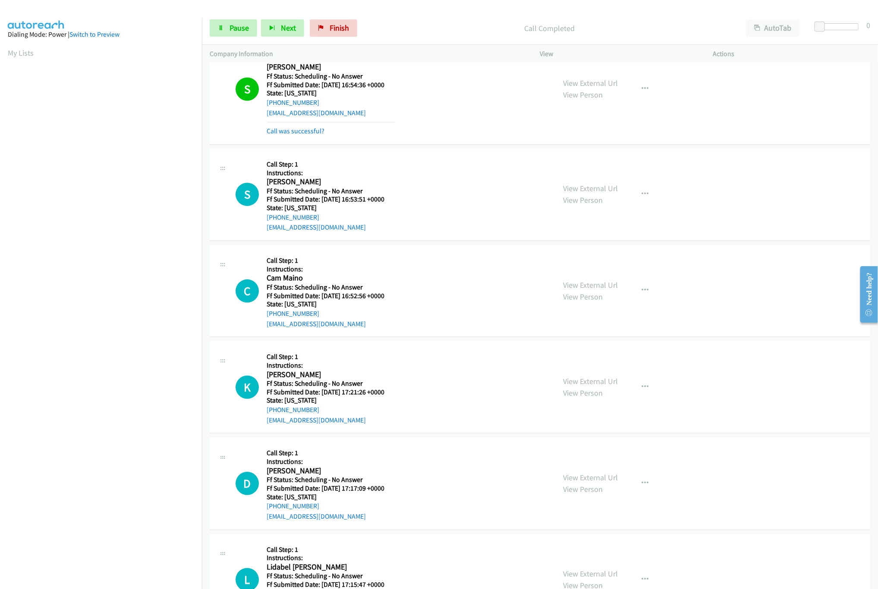
scroll to position [949, 0]
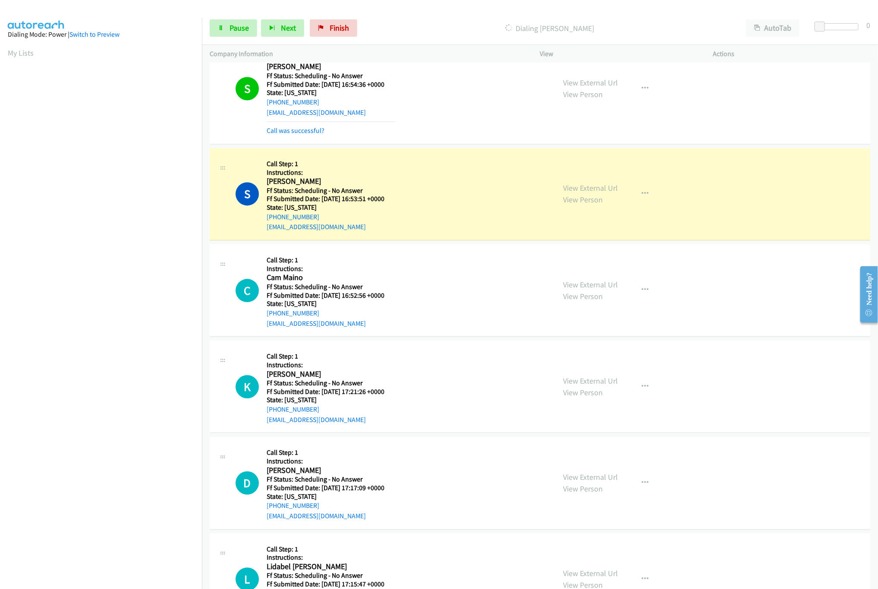
click at [595, 197] on div "View External Url View Person" at bounding box center [591, 193] width 55 height 23
click at [595, 191] on link "View External Url" at bounding box center [591, 188] width 55 height 10
click at [452, 195] on div "S Callback Scheduled Call Step: 1 Instructions: Stephen Laughlin America/New_Yo…" at bounding box center [392, 194] width 312 height 76
click at [595, 290] on link "View External Url" at bounding box center [591, 285] width 55 height 10
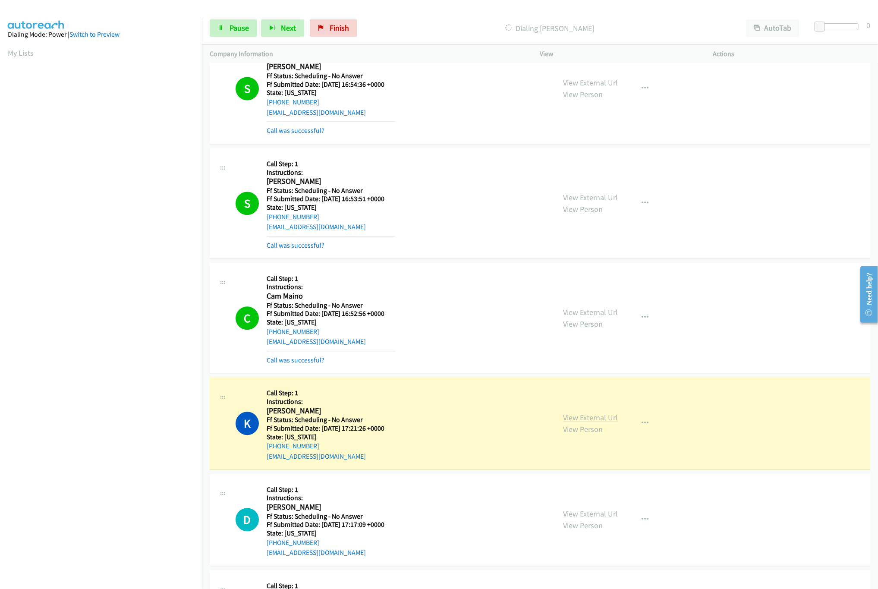
click at [586, 417] on link "View External Url" at bounding box center [591, 418] width 55 height 10
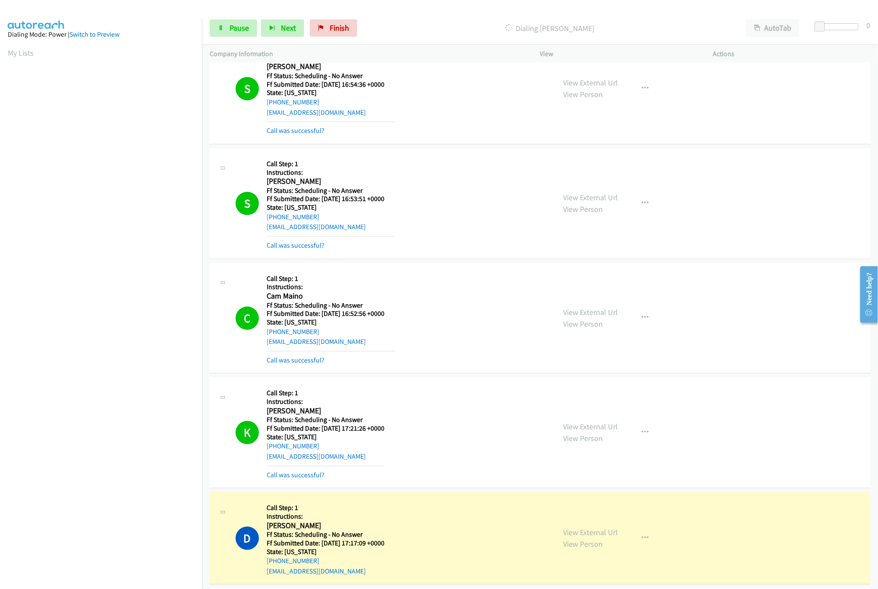
click at [452, 102] on div "S Callback Scheduled Call Step: 1 Instructions: Susan Frank America/New_York Ff…" at bounding box center [392, 88] width 312 height 95
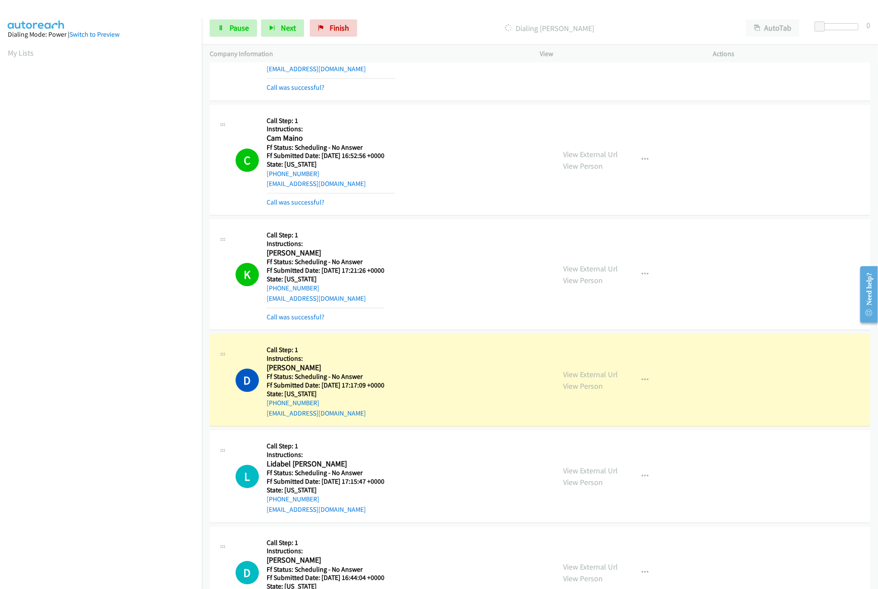
scroll to position [1295, 0]
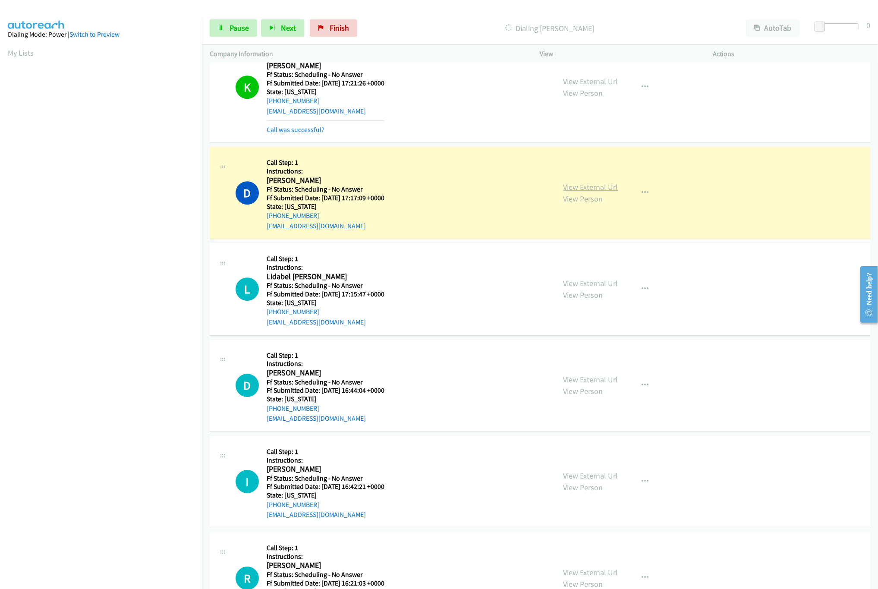
click at [571, 192] on link "View External Url" at bounding box center [591, 187] width 55 height 10
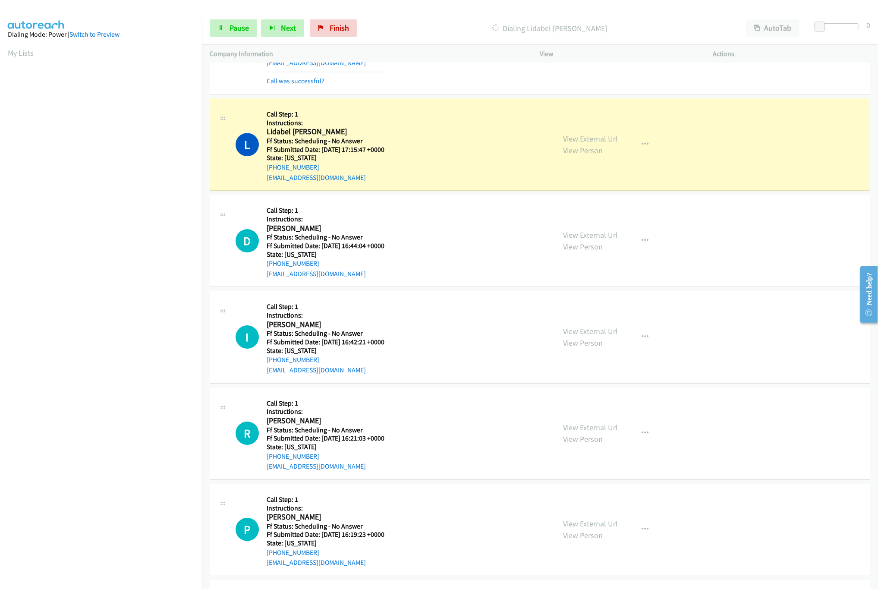
scroll to position [1467, 0]
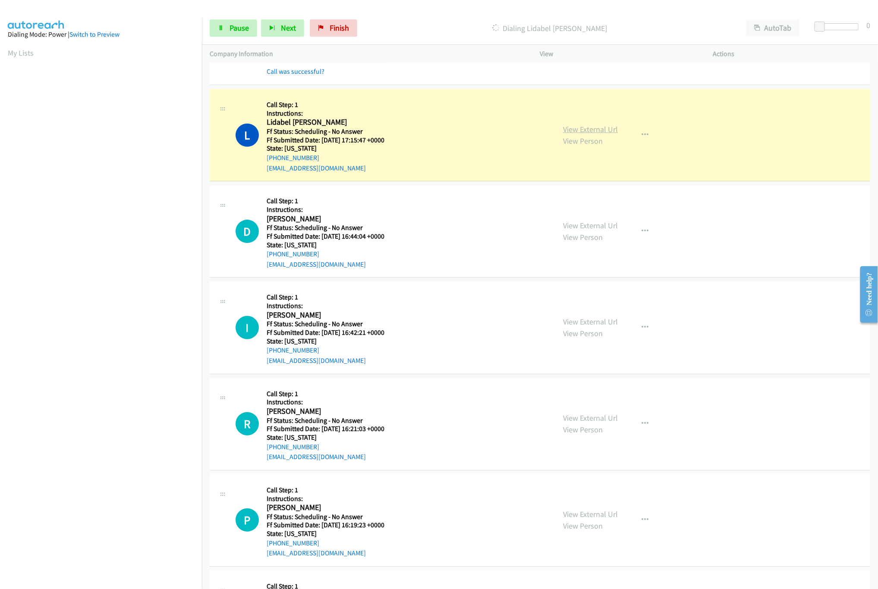
click at [589, 134] on link "View External Url" at bounding box center [591, 129] width 55 height 10
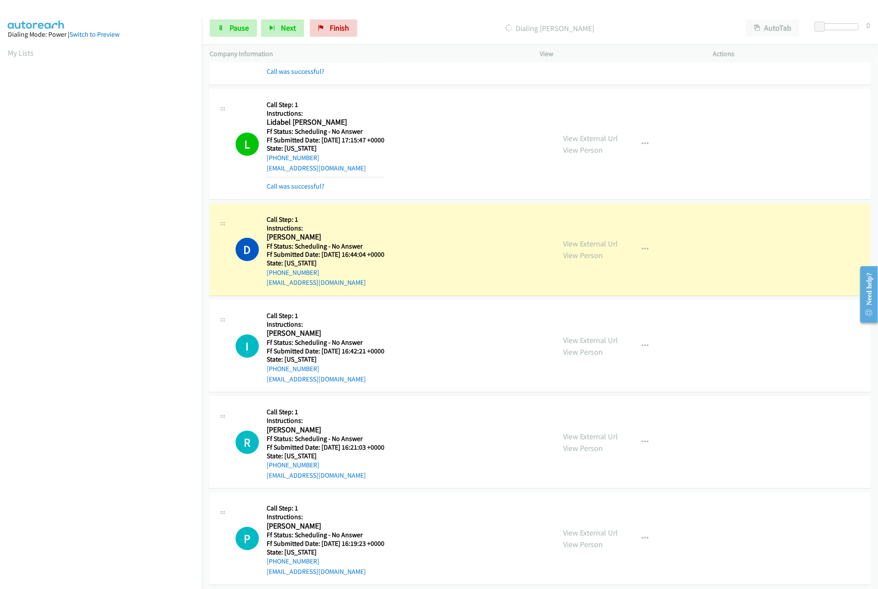
scroll to position [1553, 0]
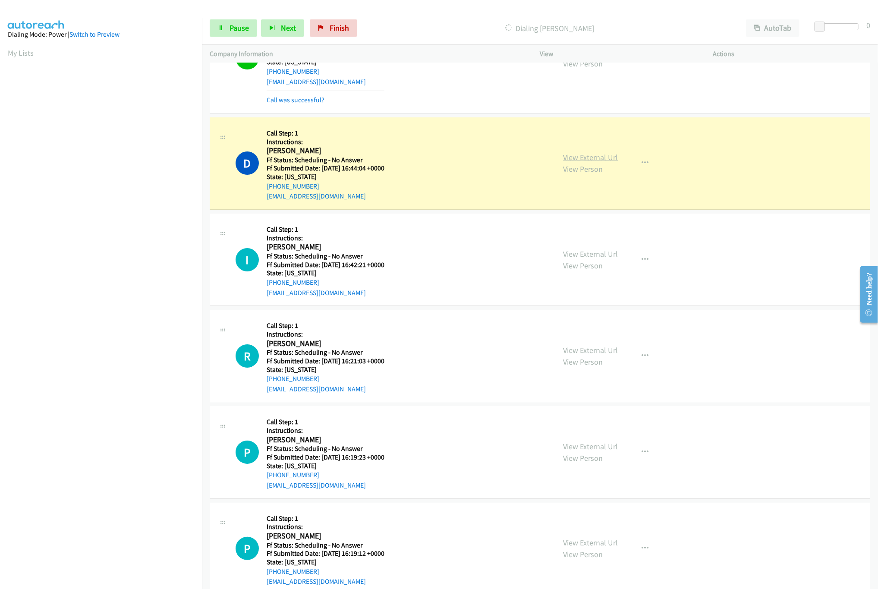
drag, startPoint x: 594, startPoint y: 157, endPoint x: 594, endPoint y: 162, distance: 5.2
click at [594, 157] on div "View External Url View Person View External Url Email Schedule/Manage Callback …" at bounding box center [646, 163] width 181 height 76
click at [594, 162] on link "View External Url" at bounding box center [591, 157] width 55 height 10
click at [226, 17] on div "Start Calls Pause Next Finish Dialing Damion Whitley AutoTab AutoTab 0" at bounding box center [540, 28] width 676 height 33
click at [225, 30] on link "Pause" at bounding box center [233, 27] width 47 height 17
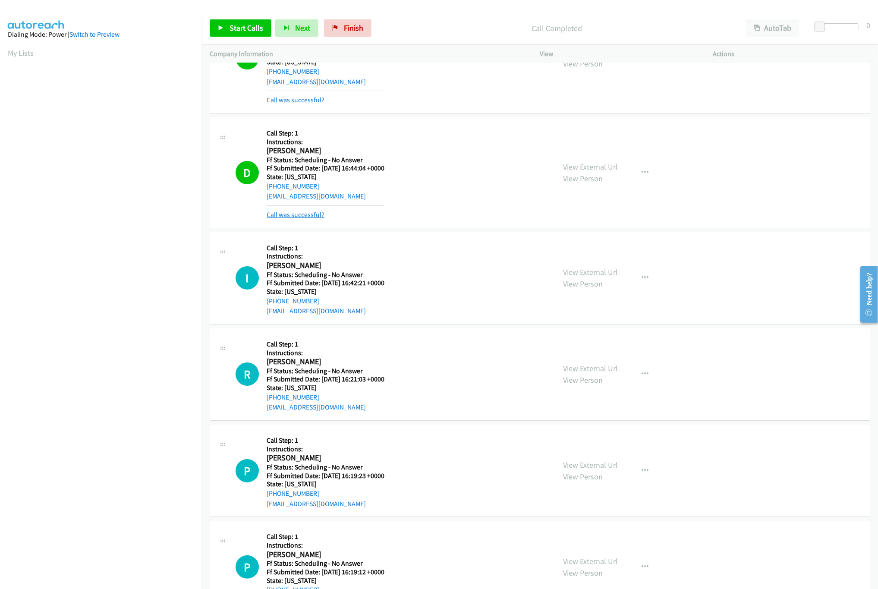
click at [296, 219] on link "Call was successful?" at bounding box center [296, 215] width 58 height 8
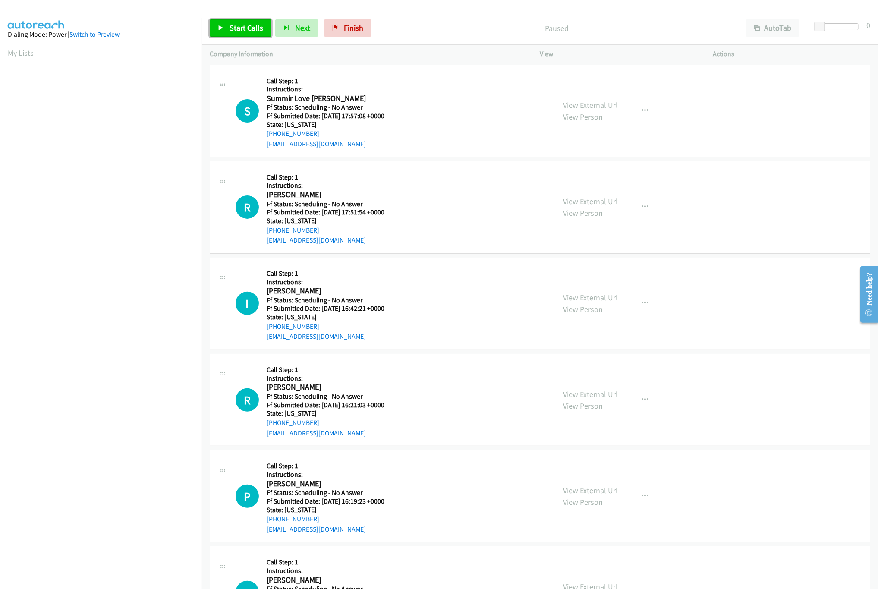
click at [267, 22] on link "Start Calls" at bounding box center [241, 27] width 62 height 17
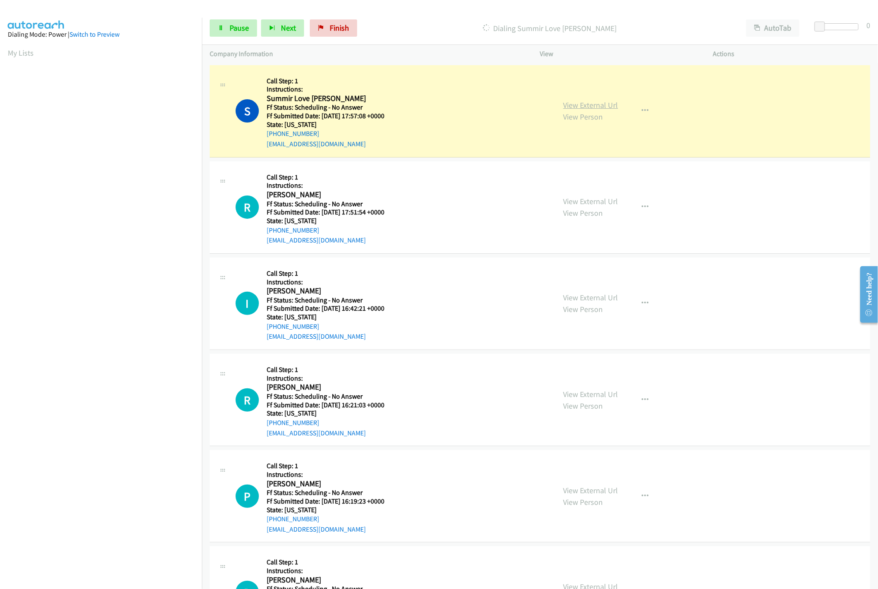
click at [589, 109] on link "View External Url" at bounding box center [591, 105] width 55 height 10
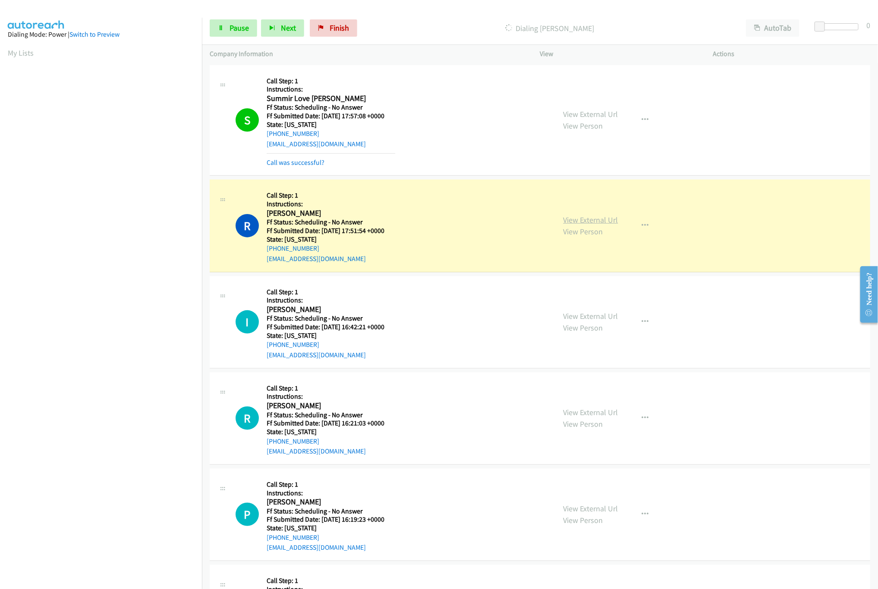
click at [606, 219] on link "View External Url" at bounding box center [591, 220] width 55 height 10
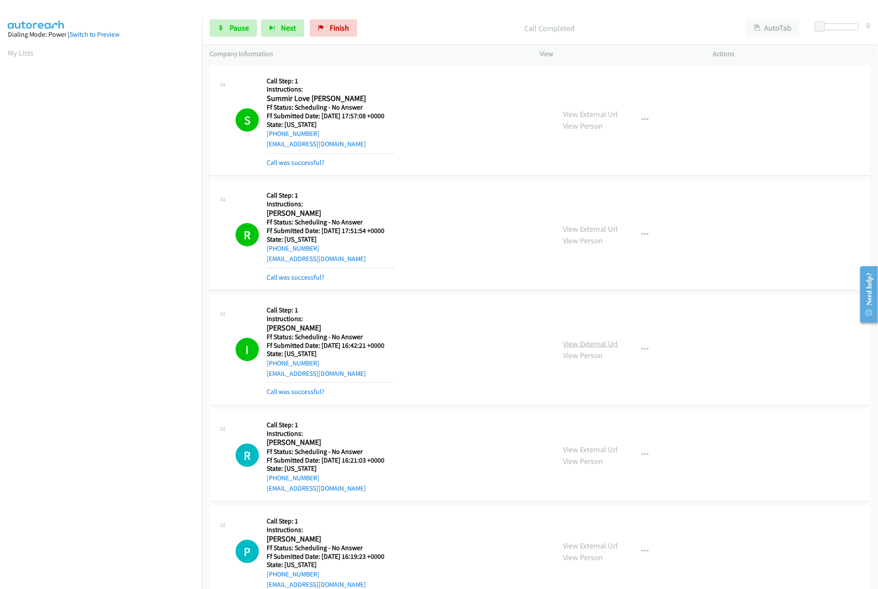
click at [592, 344] on link "View External Url" at bounding box center [591, 344] width 55 height 10
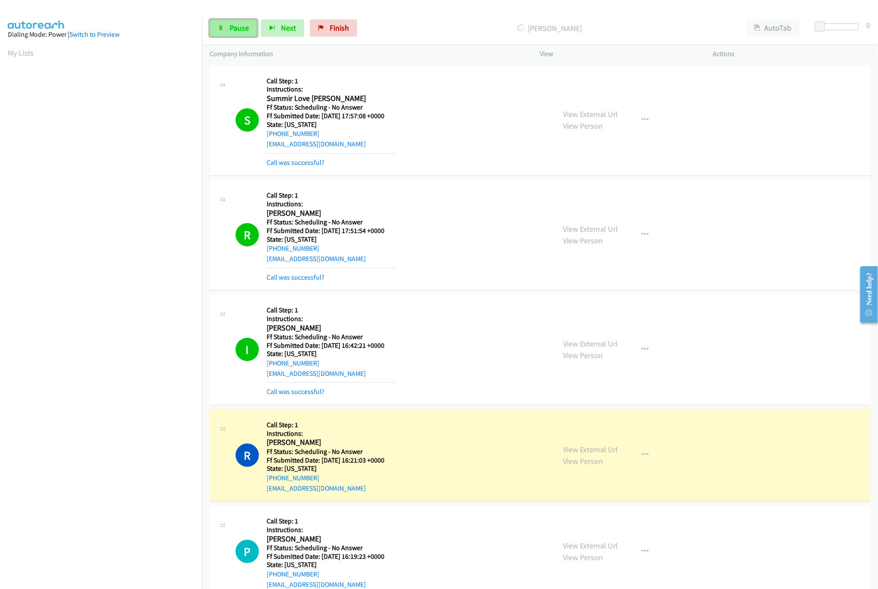
click at [242, 22] on link "Pause" at bounding box center [233, 27] width 47 height 17
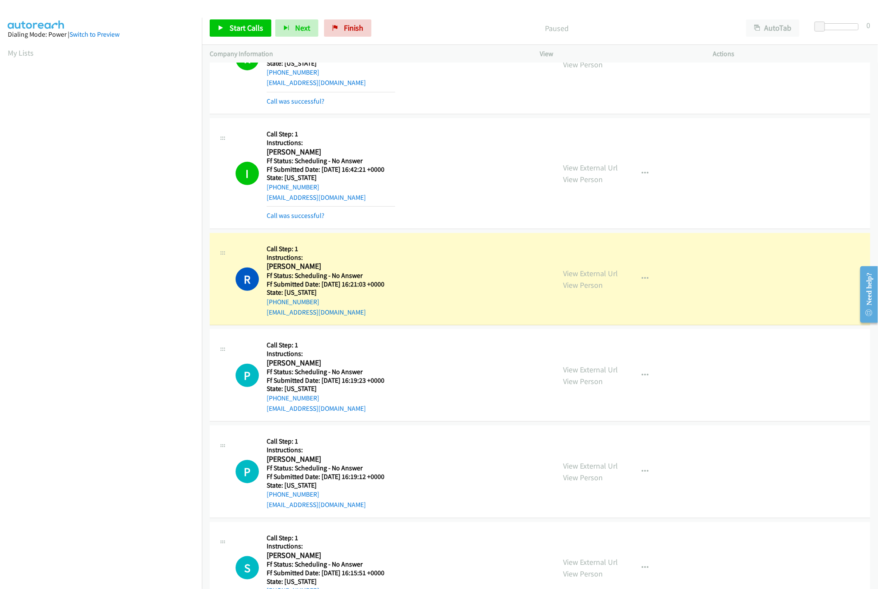
scroll to position [259, 0]
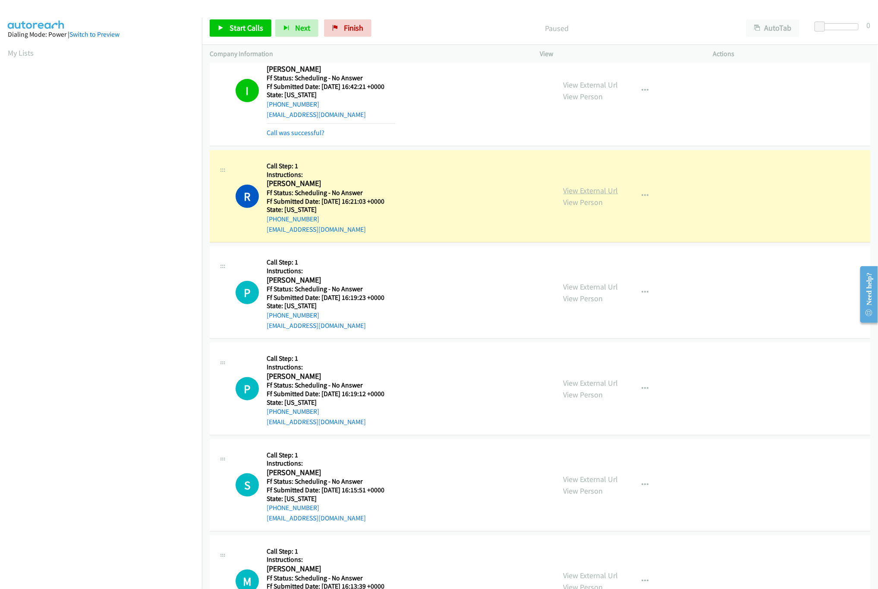
click at [602, 195] on link "View External Url" at bounding box center [591, 191] width 55 height 10
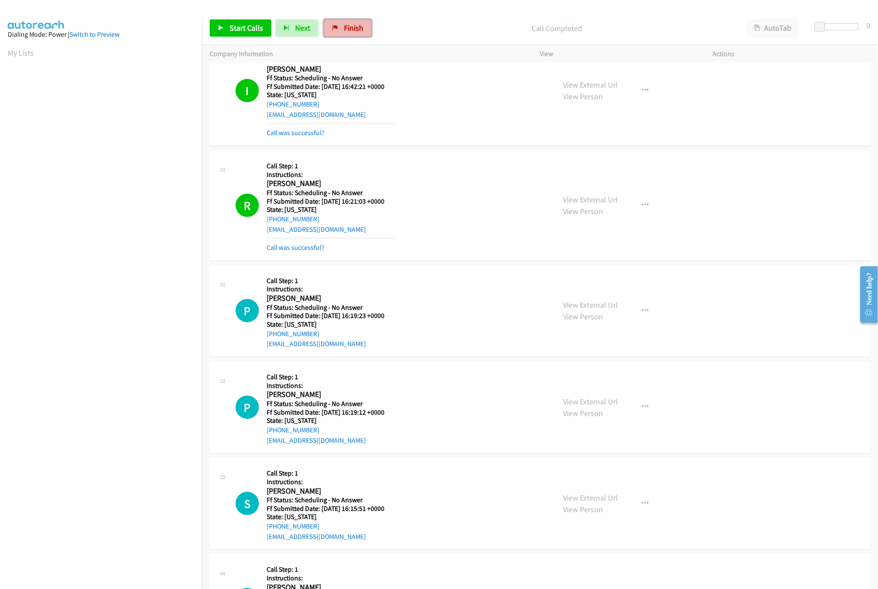
click at [358, 22] on link "Finish" at bounding box center [347, 27] width 47 height 17
